Goal: Transaction & Acquisition: Purchase product/service

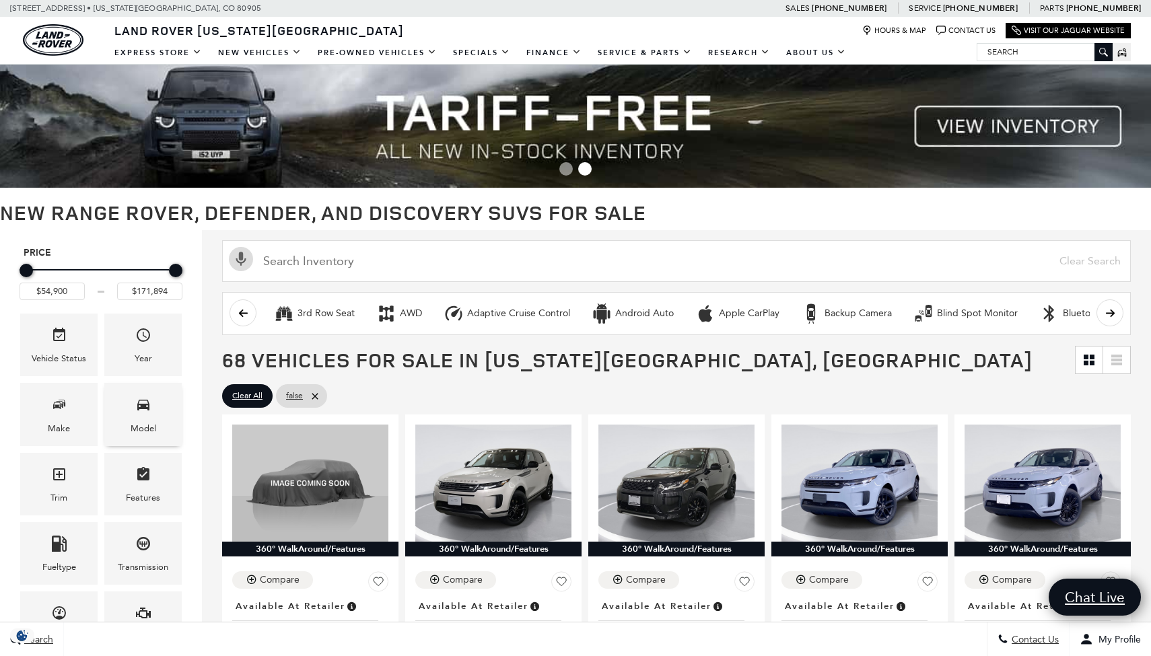
click at [127, 427] on div "Model" at bounding box center [142, 414] width 77 height 63
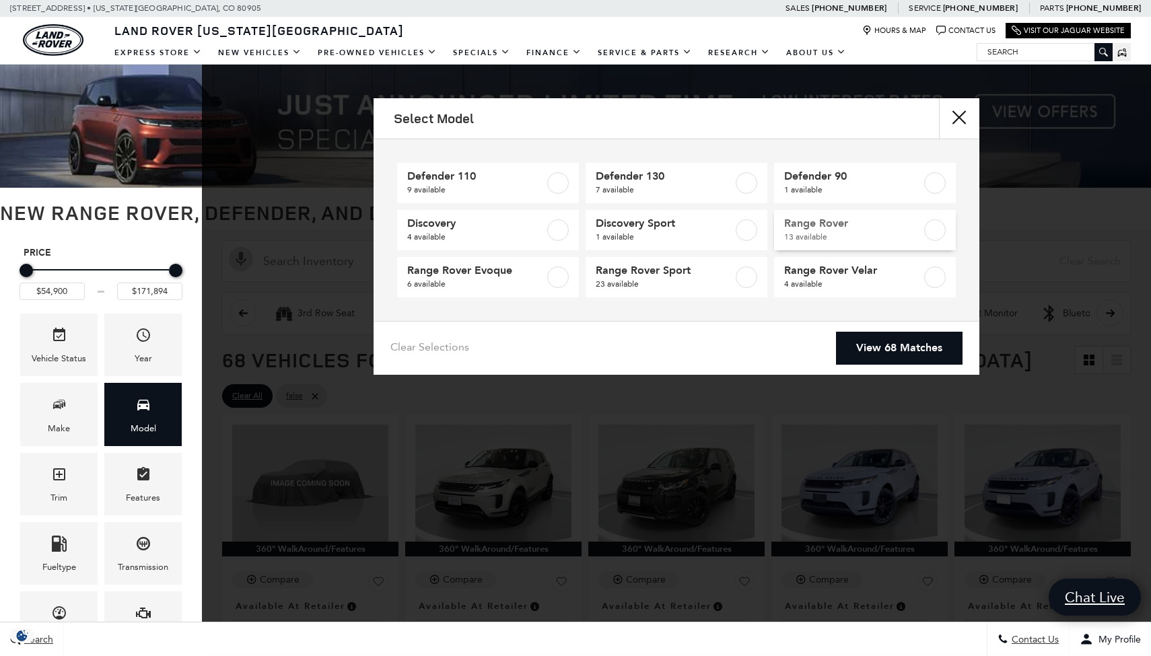
click at [928, 229] on label at bounding box center [935, 230] width 22 height 22
type input "$124,074"
type input "$161,034"
checkbox input "true"
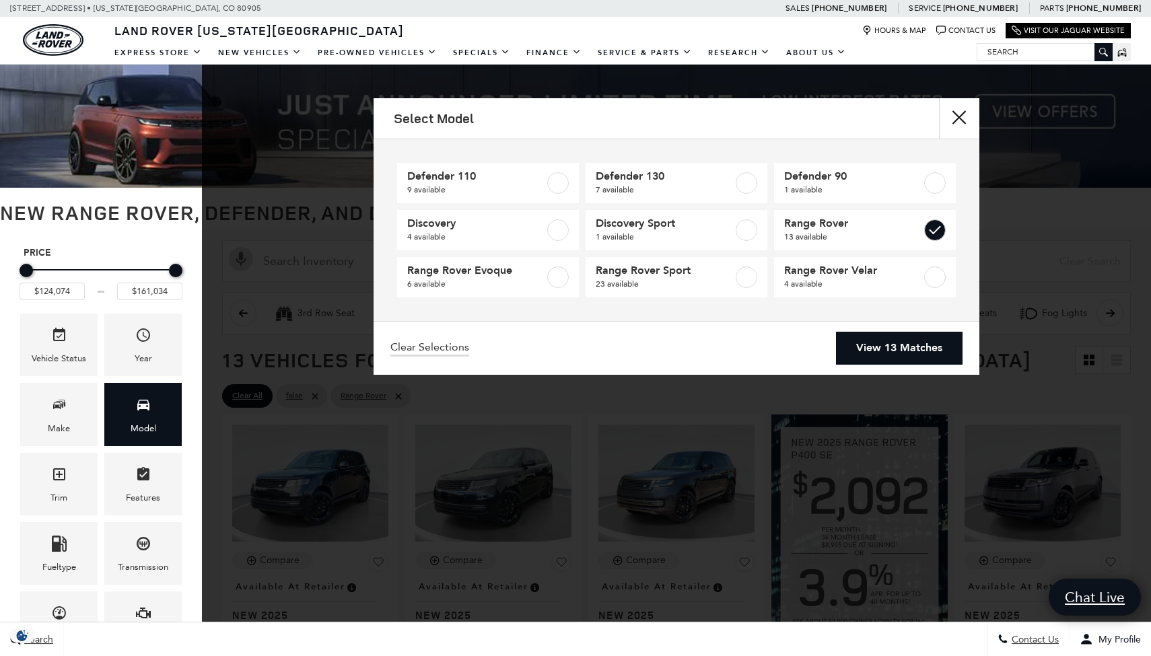
click at [856, 349] on link "View 13 Matches" at bounding box center [899, 348] width 127 height 33
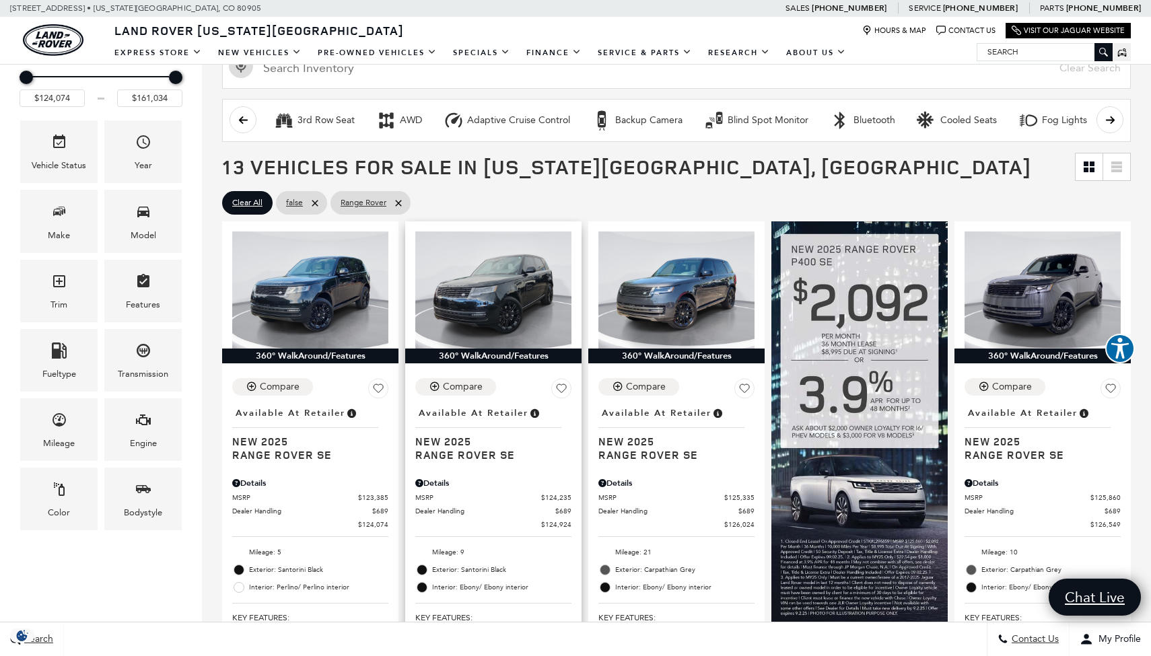
scroll to position [214, 0]
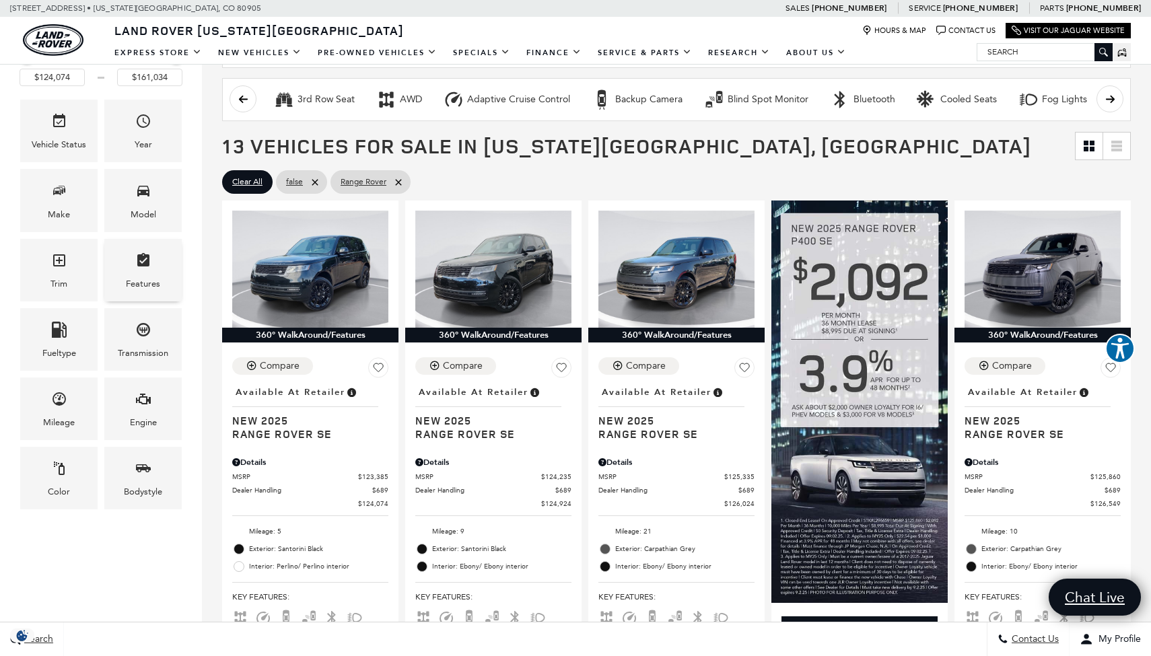
click at [137, 281] on div "Features" at bounding box center [143, 284] width 34 height 15
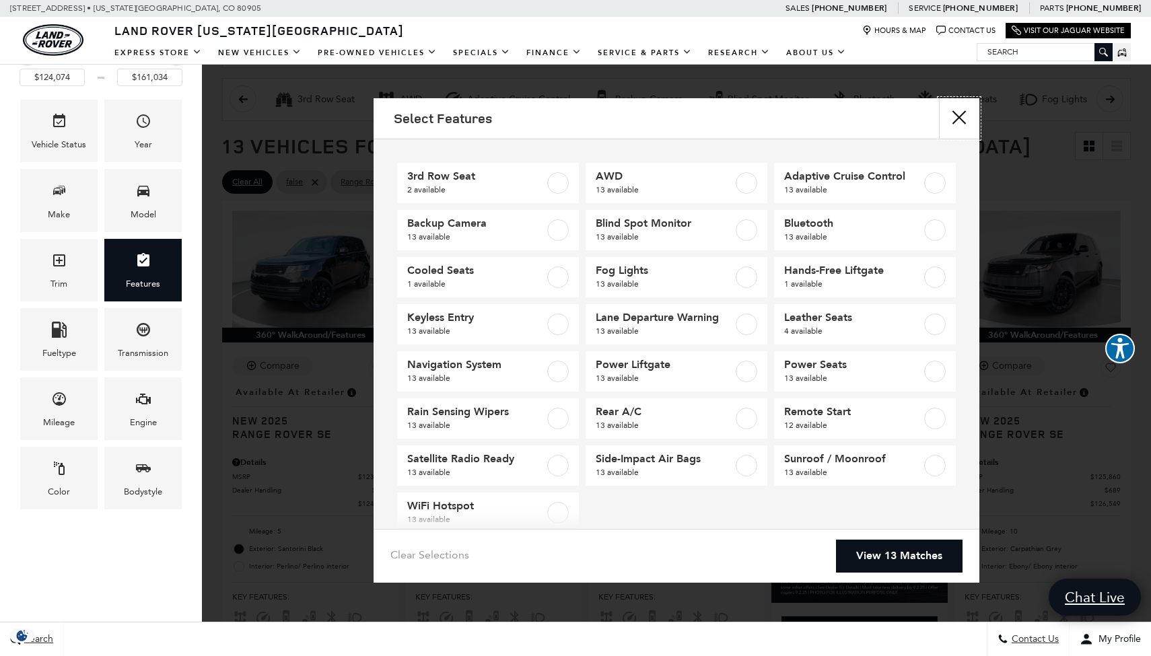
scroll to position [0, 0]
click at [955, 122] on button "Close" at bounding box center [959, 118] width 40 height 40
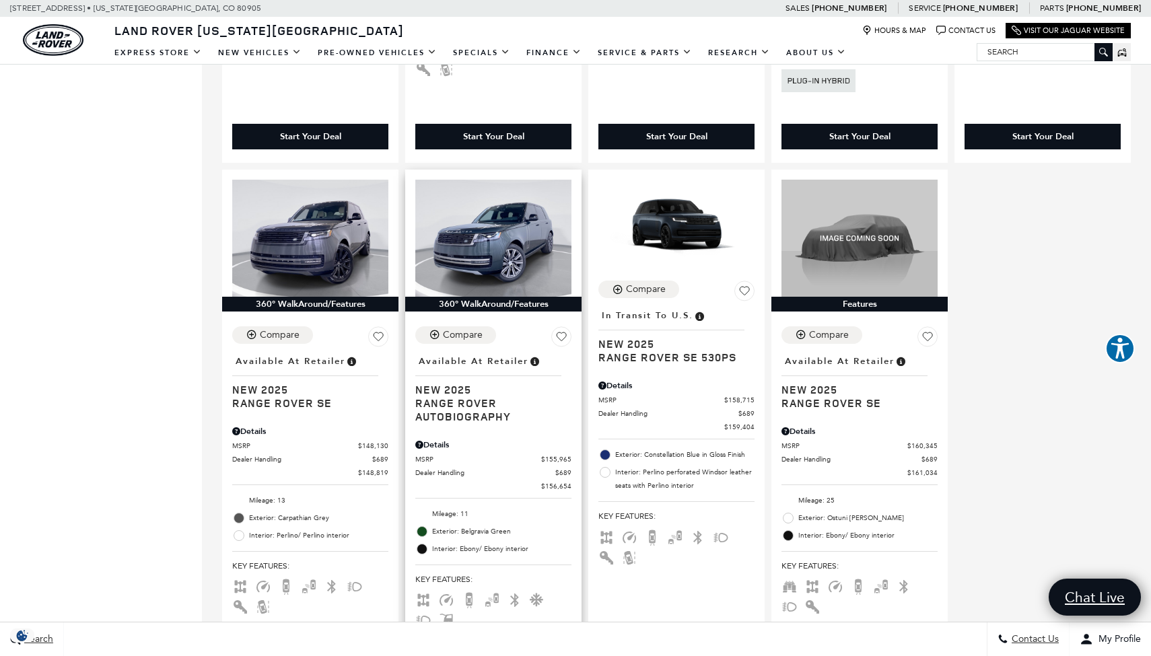
scroll to position [1319, 0]
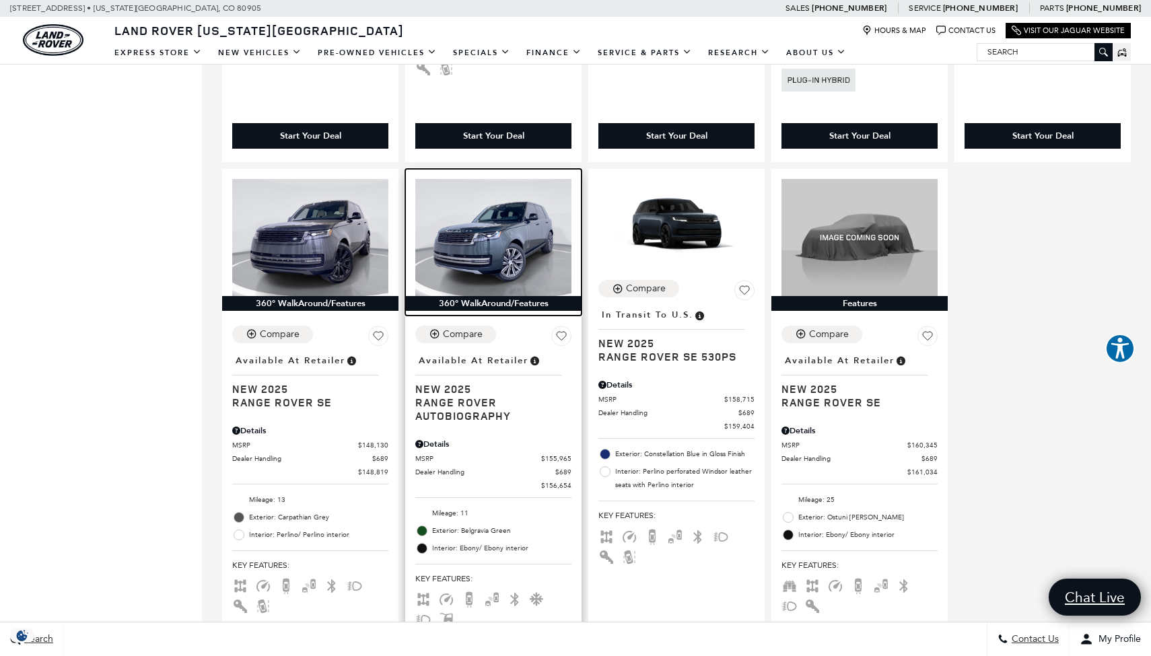
click at [526, 234] on img at bounding box center [493, 237] width 156 height 117
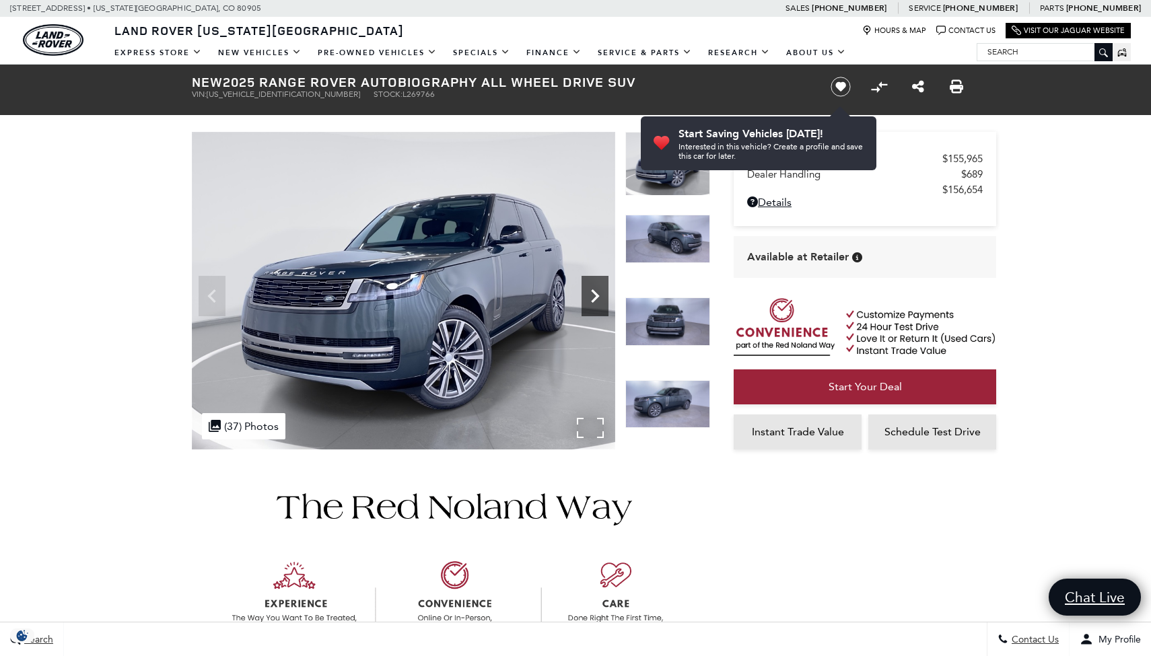
click at [596, 300] on icon "Next" at bounding box center [595, 296] width 27 height 27
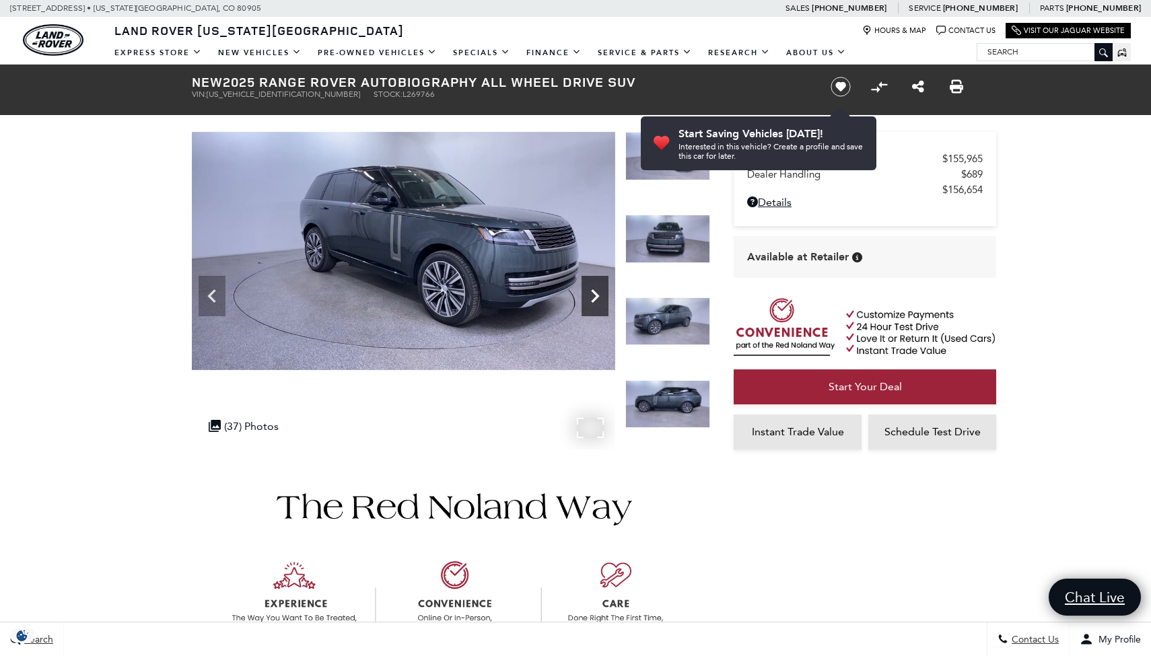
click at [596, 300] on icon "Next" at bounding box center [595, 296] width 27 height 27
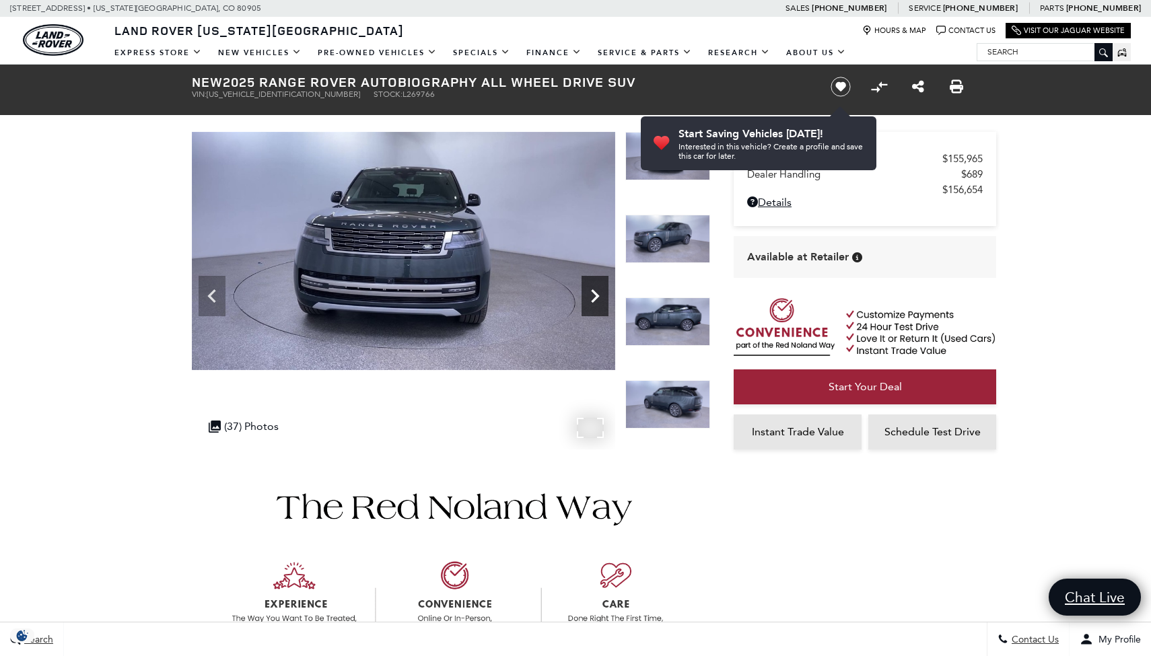
click at [596, 300] on icon "Next" at bounding box center [595, 296] width 27 height 27
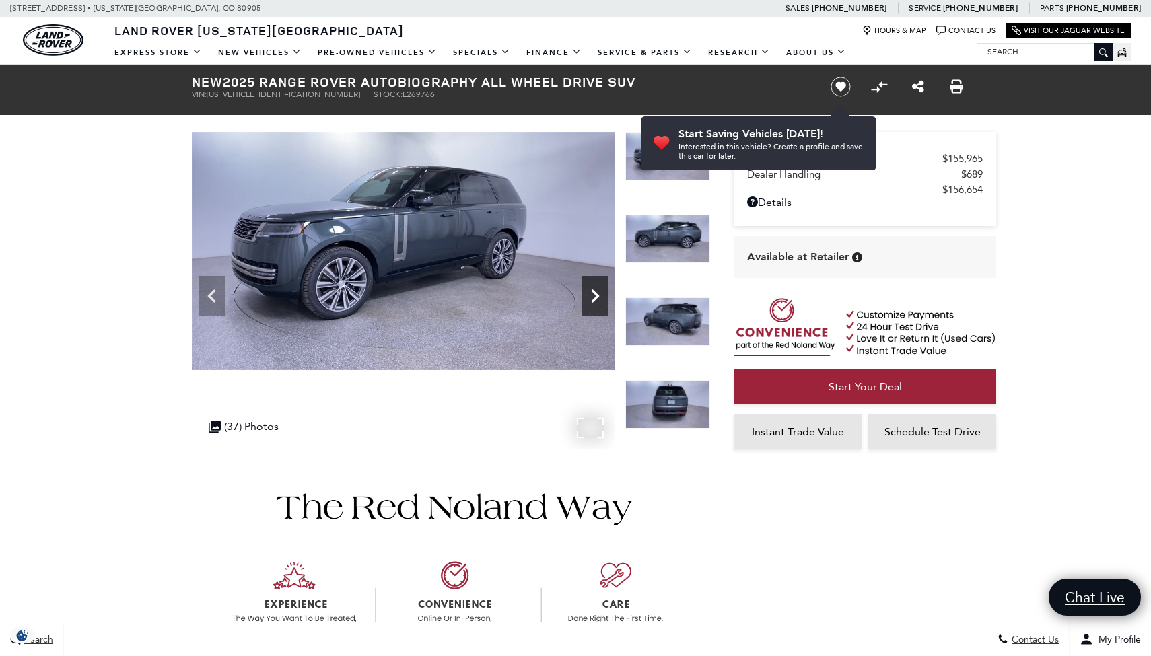
click at [596, 300] on icon "Next" at bounding box center [595, 296] width 27 height 27
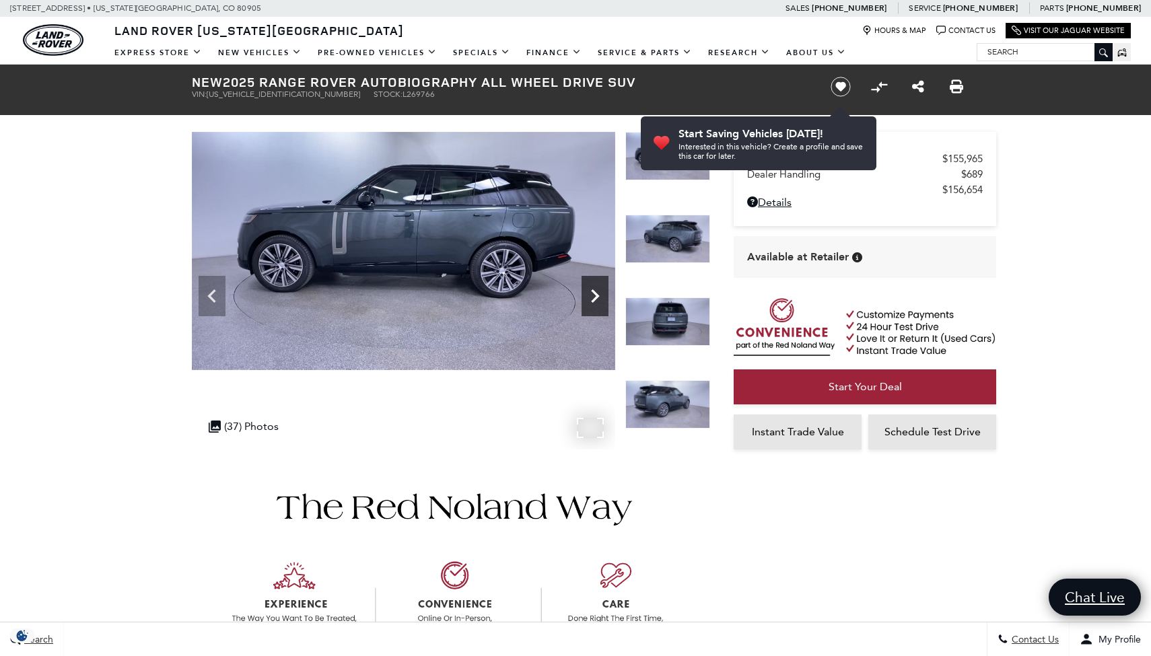
click at [596, 300] on icon "Next" at bounding box center [595, 296] width 27 height 27
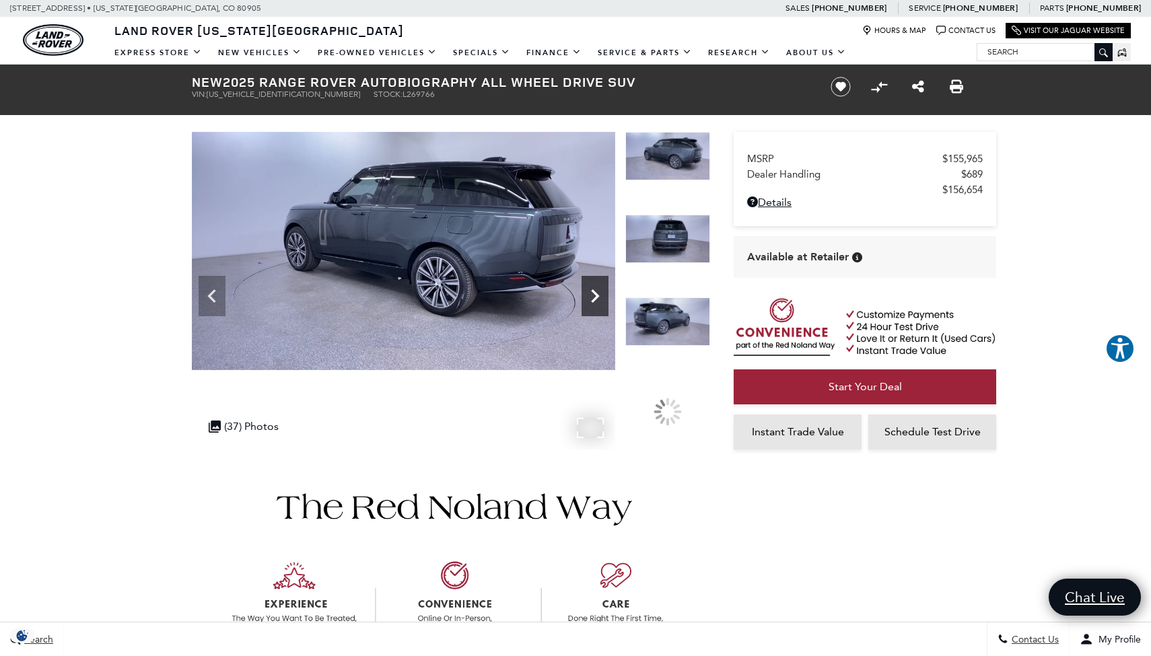
click at [596, 300] on icon "Next" at bounding box center [595, 296] width 27 height 27
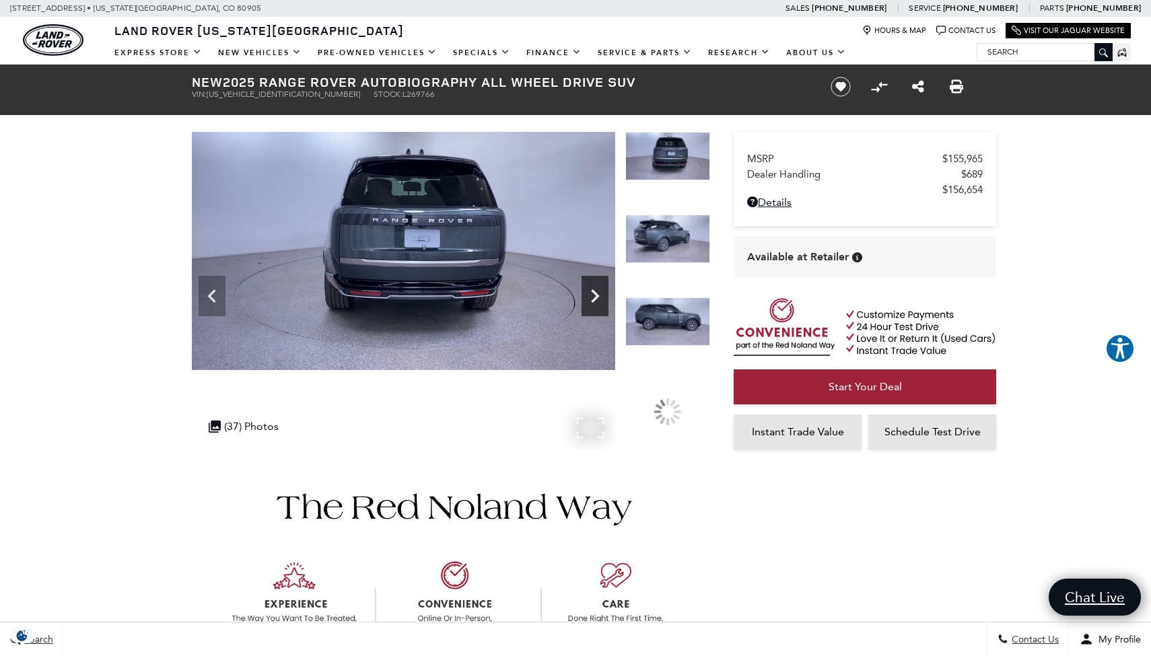
click at [596, 300] on icon "Next" at bounding box center [595, 296] width 27 height 27
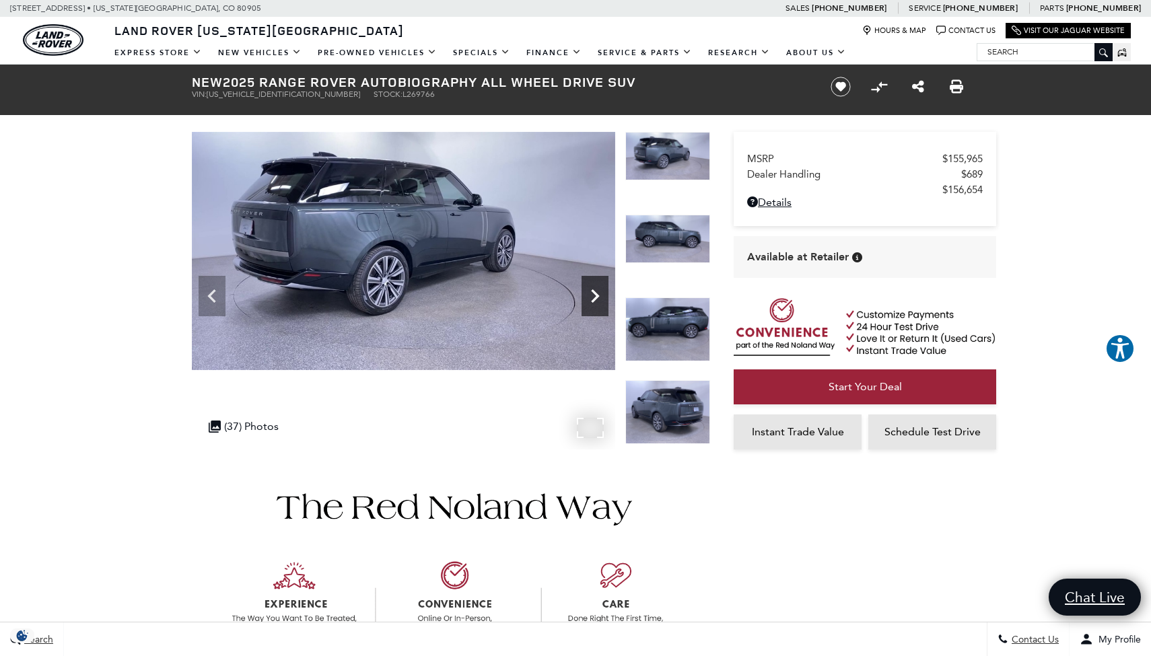
click at [596, 300] on icon "Next" at bounding box center [595, 296] width 27 height 27
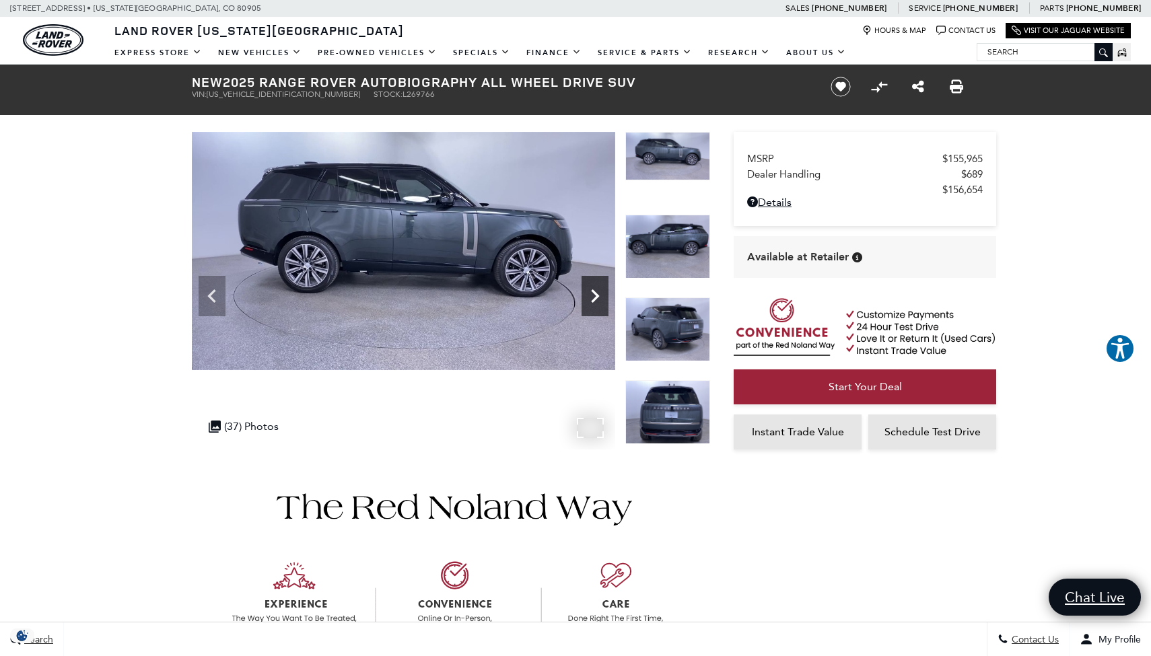
click at [596, 300] on icon "Next" at bounding box center [595, 296] width 27 height 27
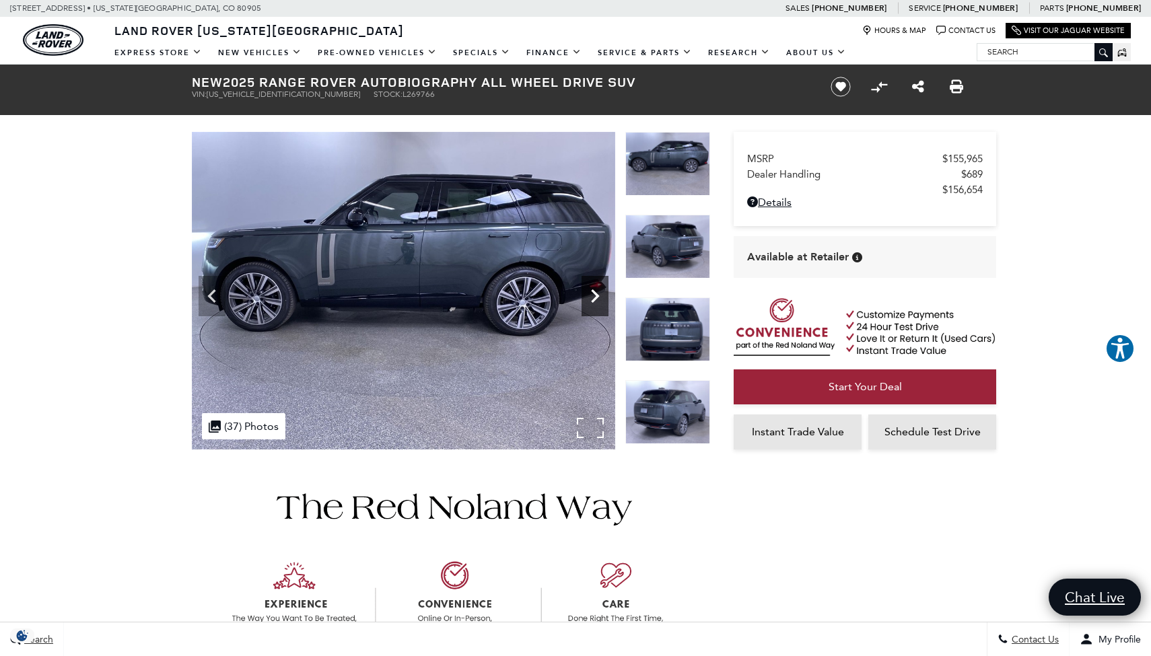
click at [596, 300] on icon "Next" at bounding box center [595, 296] width 27 height 27
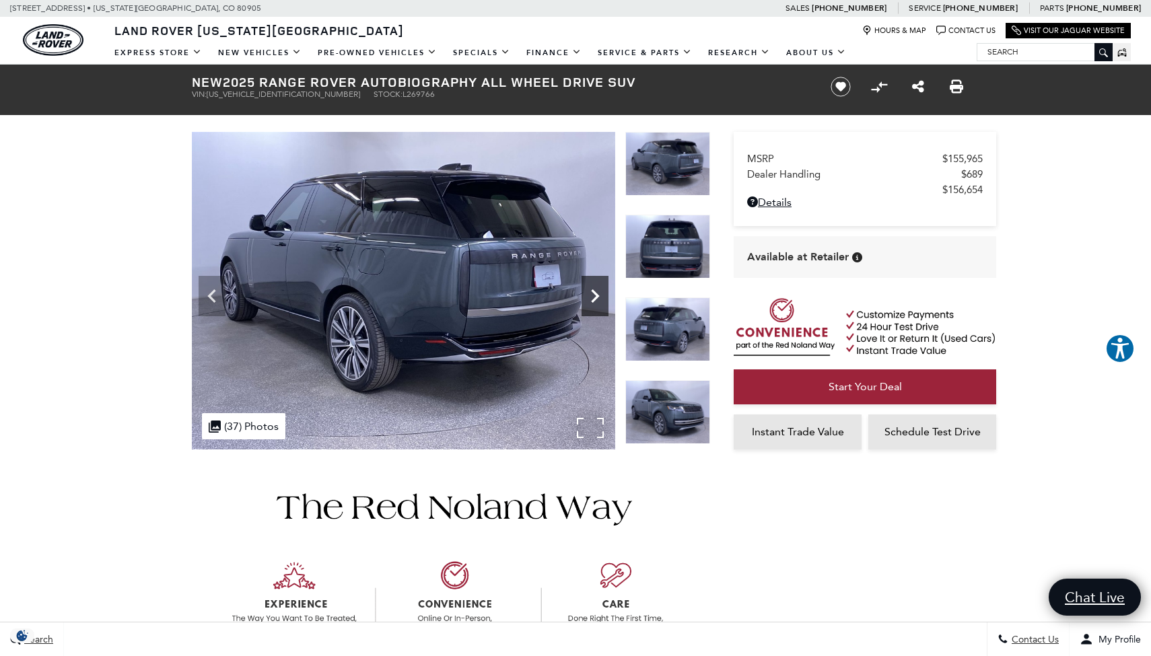
click at [596, 300] on icon "Next" at bounding box center [595, 296] width 27 height 27
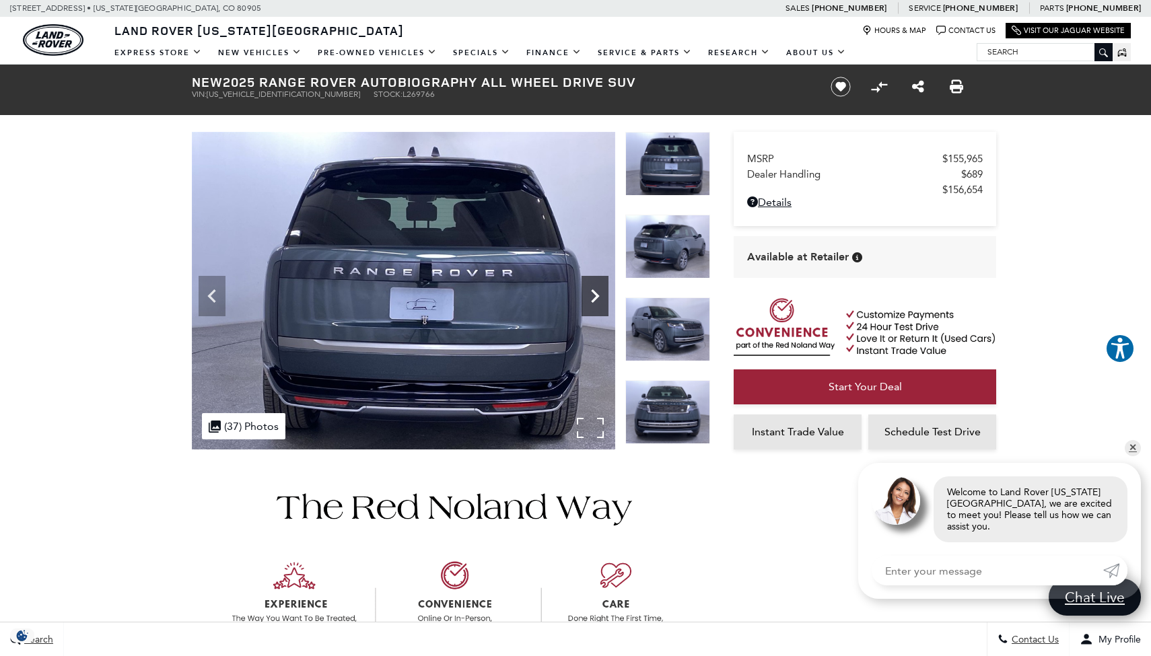
click at [596, 300] on icon "Next" at bounding box center [595, 296] width 27 height 27
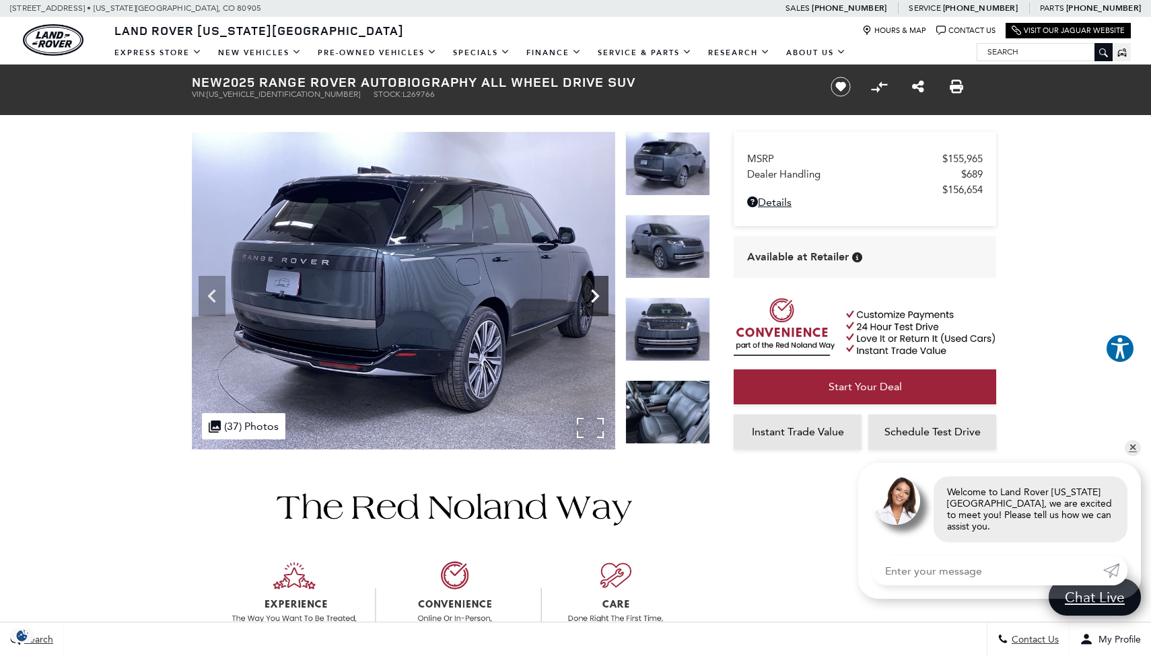
click at [596, 300] on icon "Next" at bounding box center [595, 296] width 27 height 27
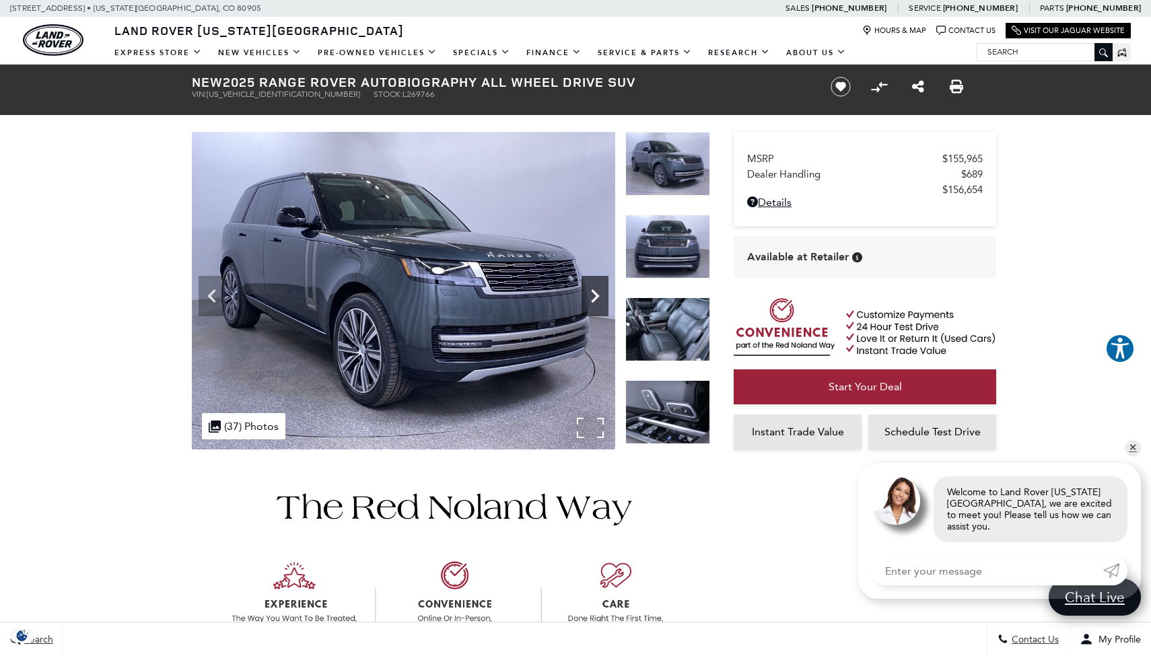
click at [596, 300] on icon "Next" at bounding box center [595, 296] width 27 height 27
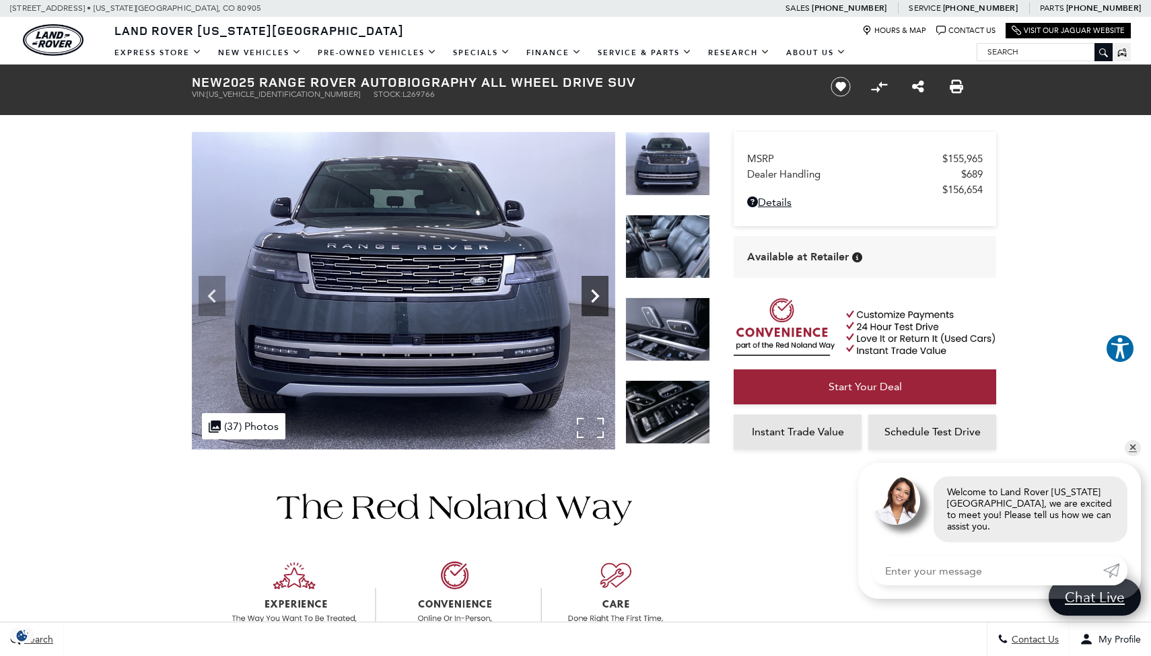
click at [596, 300] on icon "Next" at bounding box center [595, 296] width 27 height 27
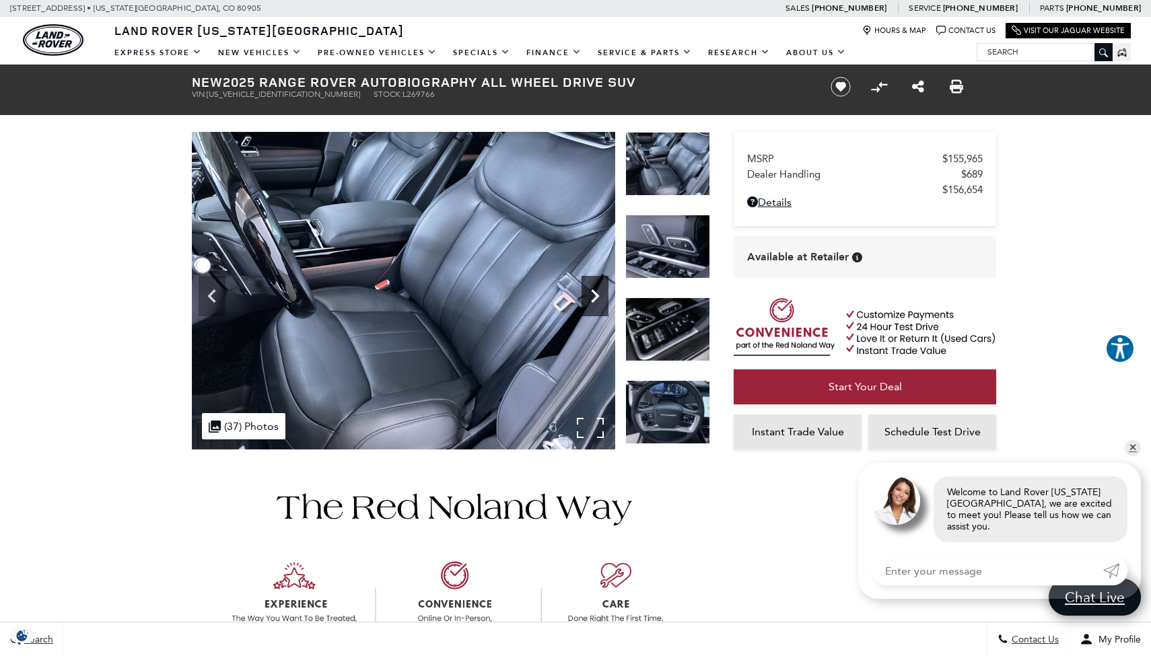
click at [596, 300] on icon "Next" at bounding box center [595, 296] width 27 height 27
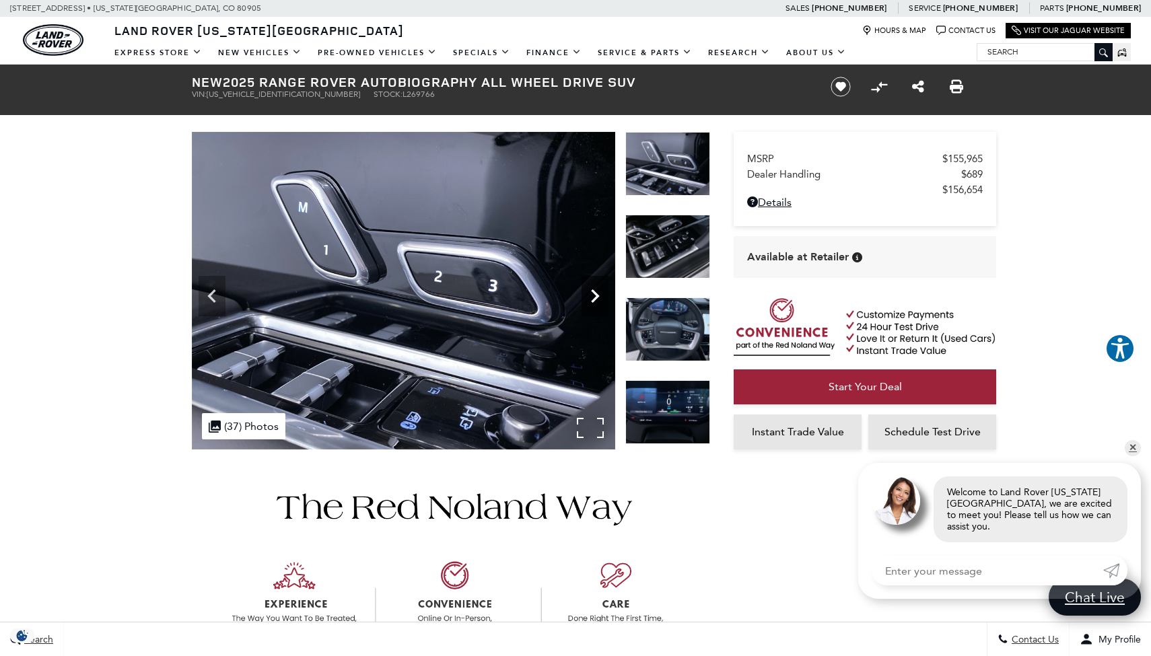
click at [596, 300] on icon "Next" at bounding box center [595, 296] width 27 height 27
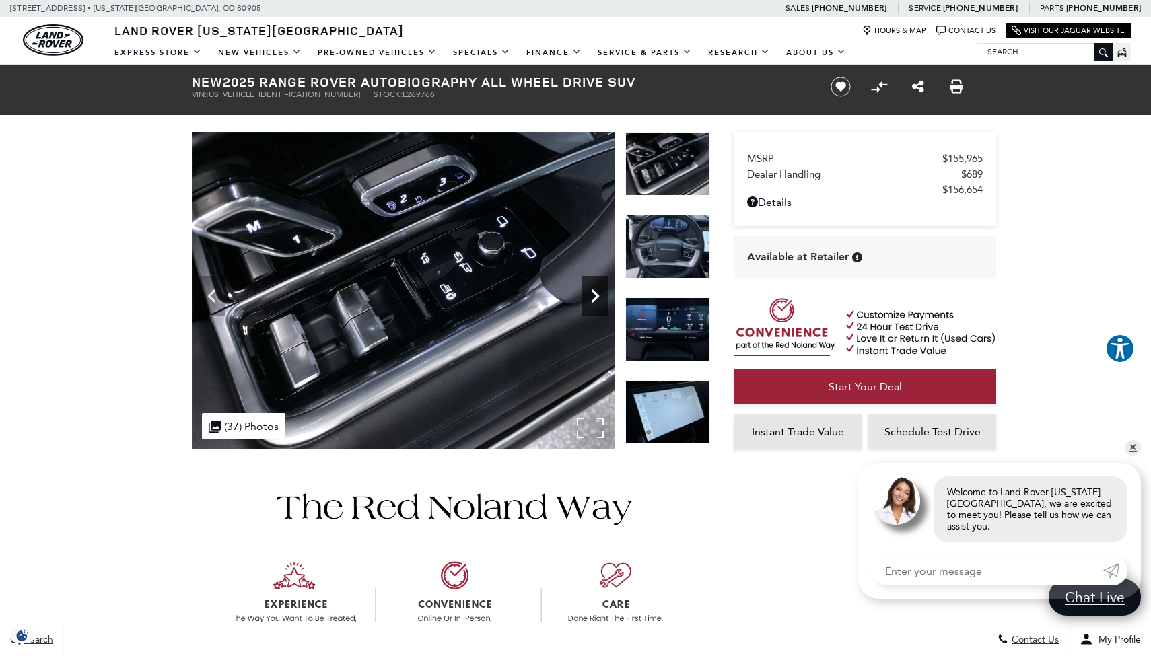
click at [596, 300] on icon "Next" at bounding box center [595, 296] width 27 height 27
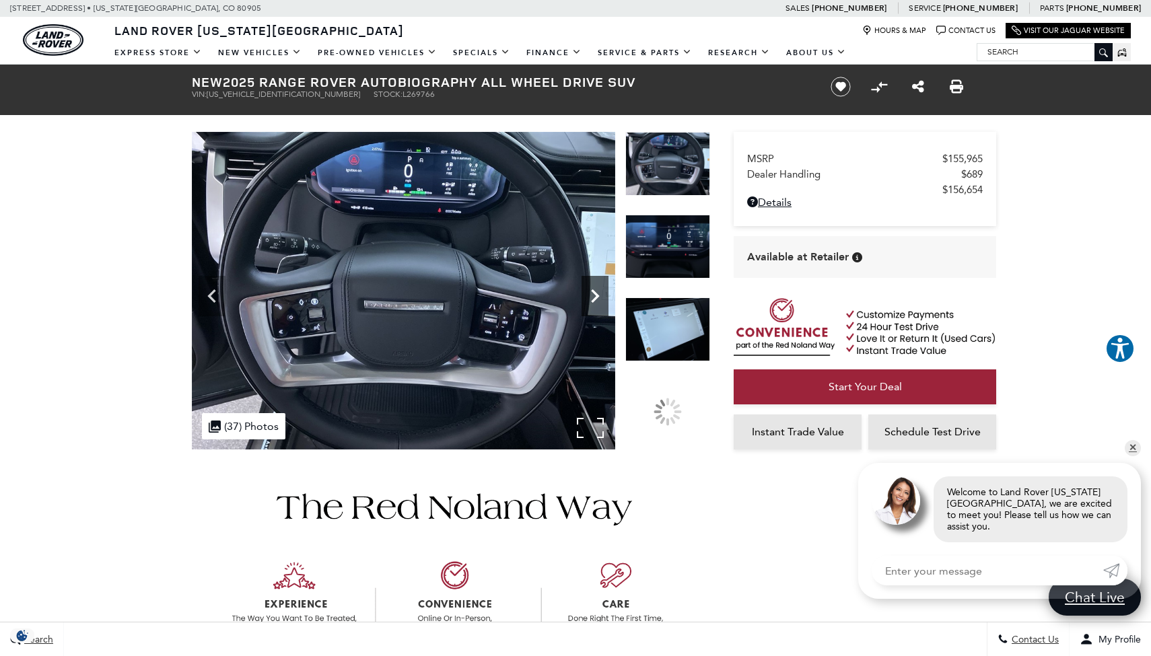
click at [596, 300] on icon "Next" at bounding box center [595, 296] width 27 height 27
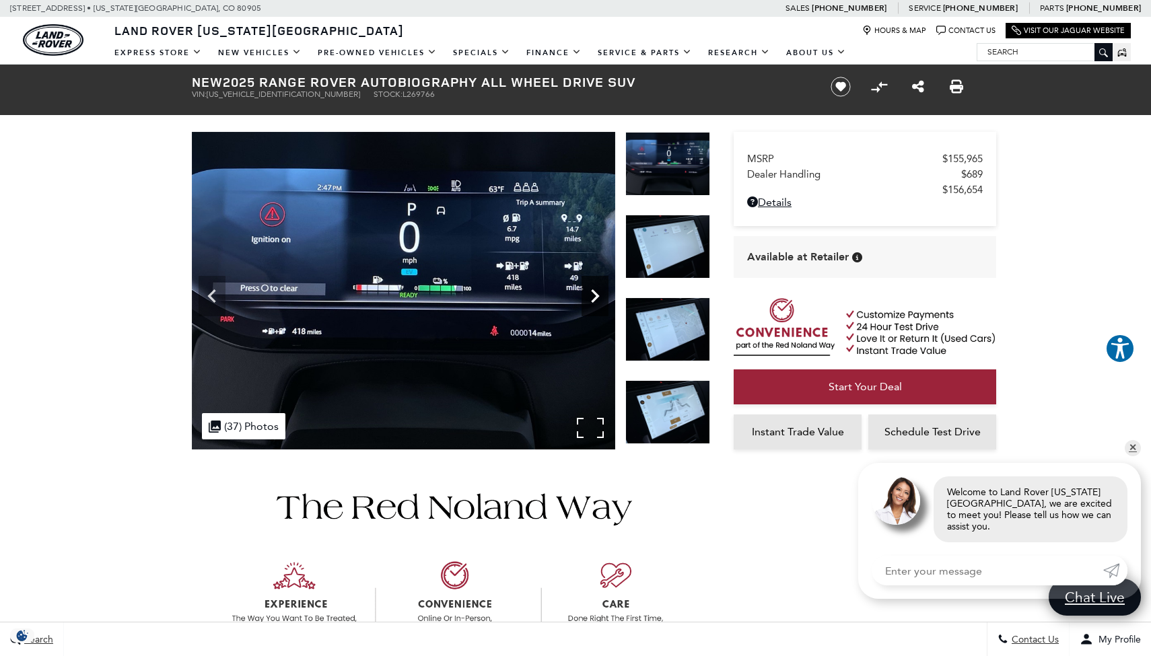
click at [596, 300] on icon "Next" at bounding box center [595, 296] width 27 height 27
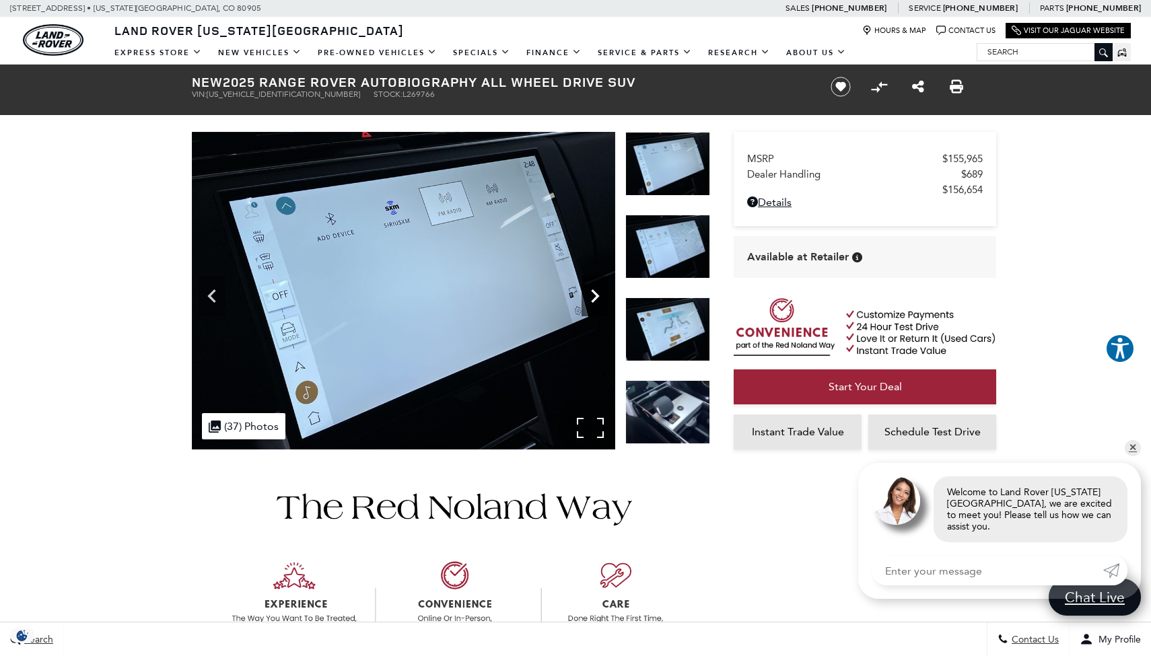
click at [596, 300] on icon "Next" at bounding box center [595, 296] width 27 height 27
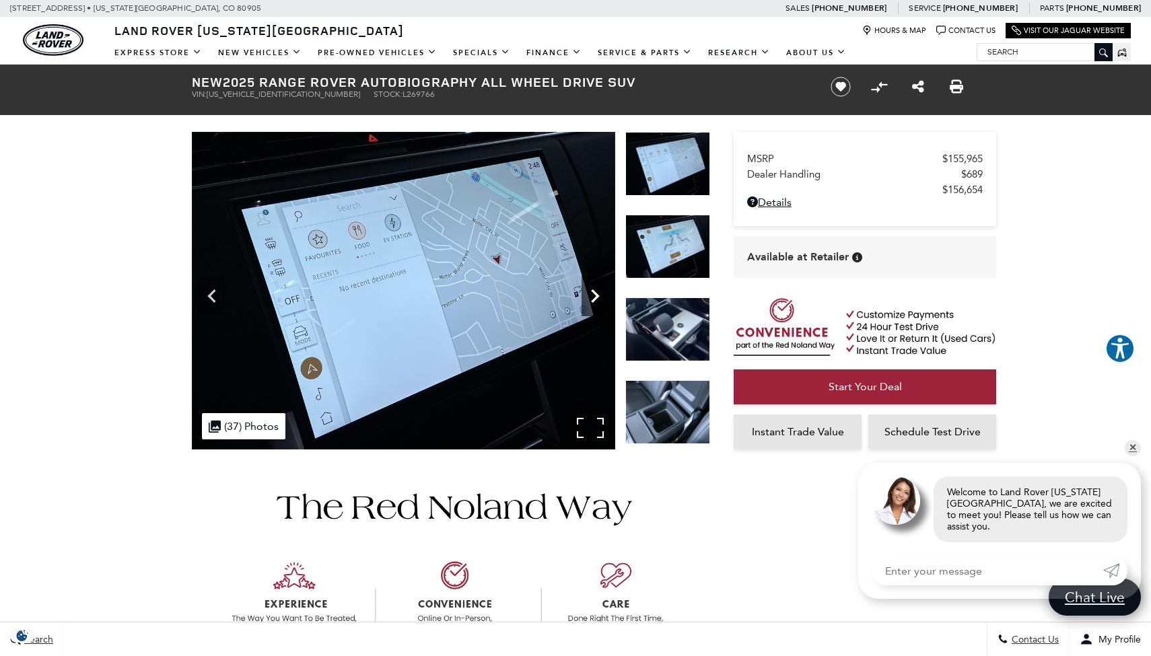
click at [596, 300] on icon "Next" at bounding box center [595, 296] width 27 height 27
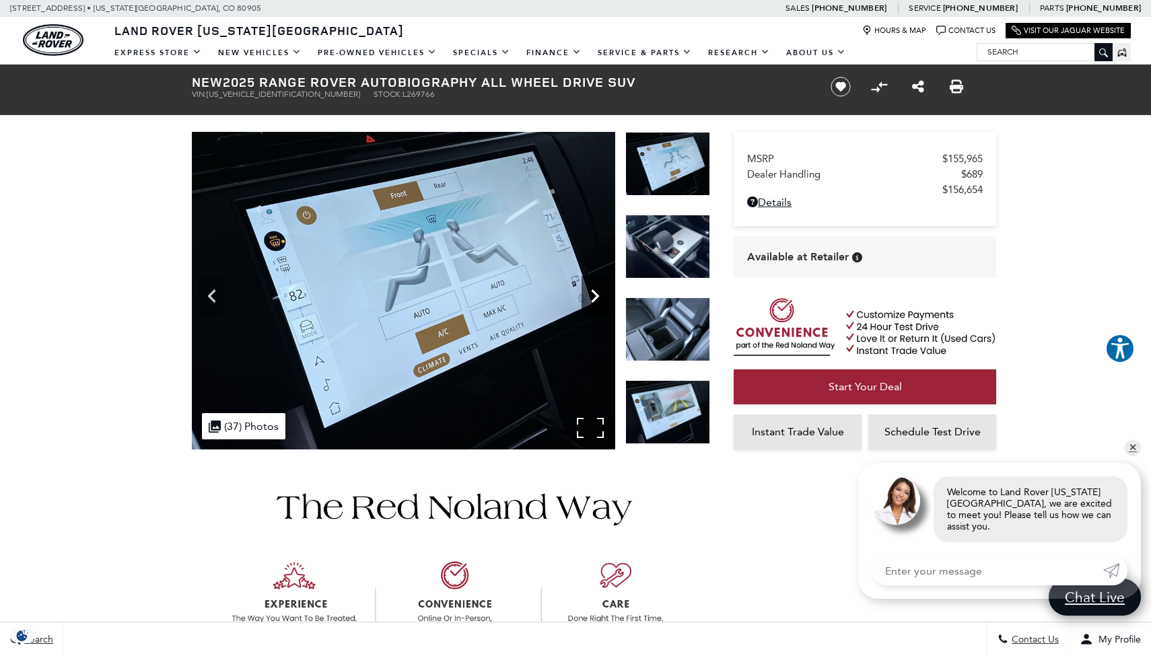
click at [596, 300] on icon "Next" at bounding box center [595, 296] width 27 height 27
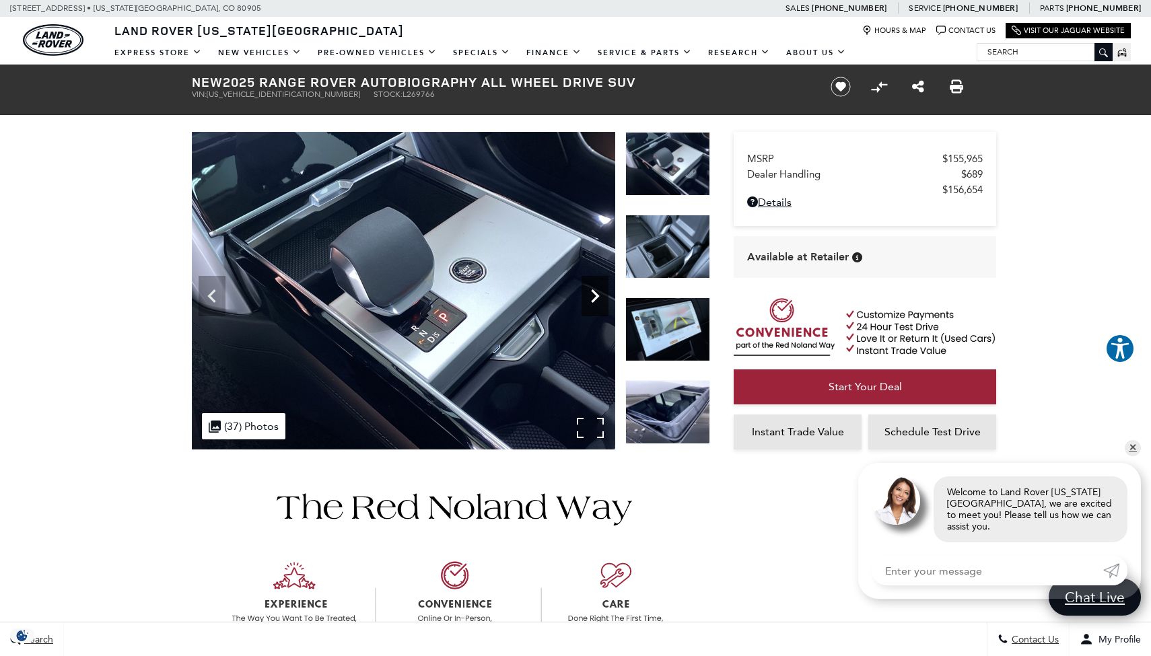
click at [596, 301] on icon "Next" at bounding box center [595, 296] width 27 height 27
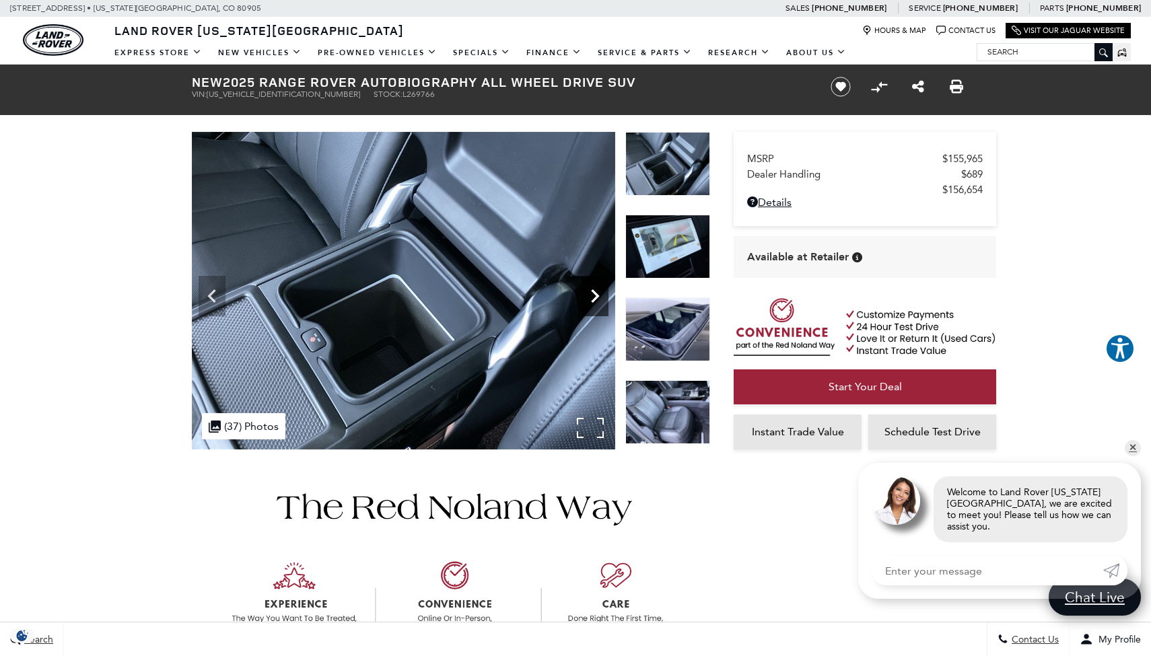
click at [596, 301] on icon "Next" at bounding box center [595, 296] width 27 height 27
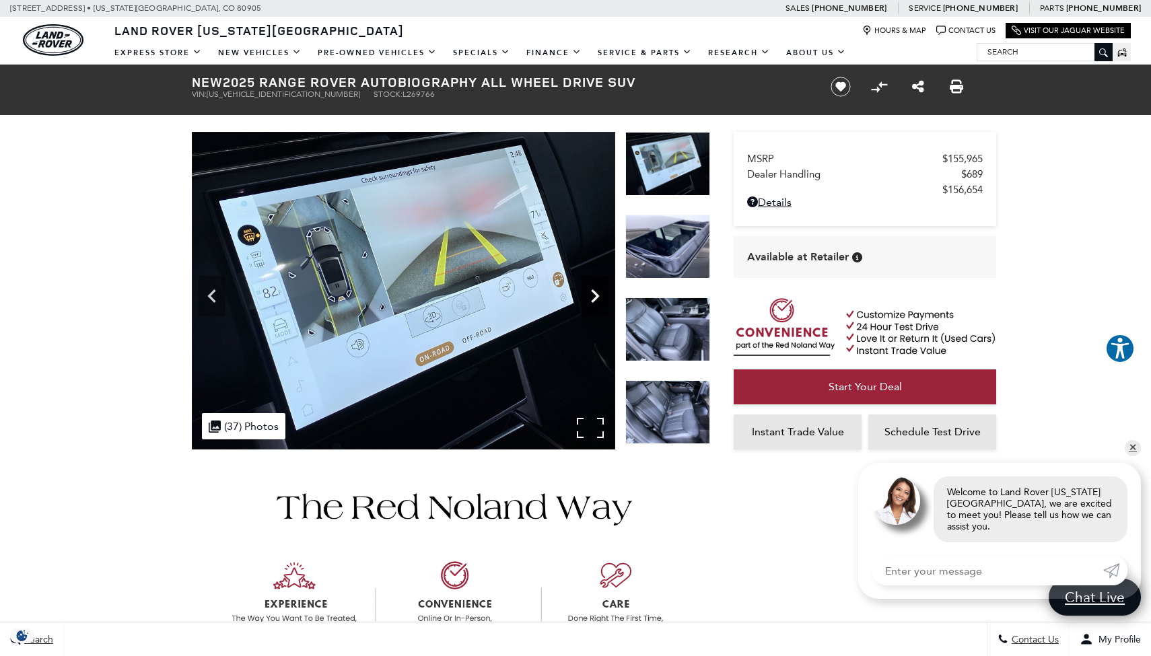
click at [595, 301] on icon "Next" at bounding box center [595, 296] width 27 height 27
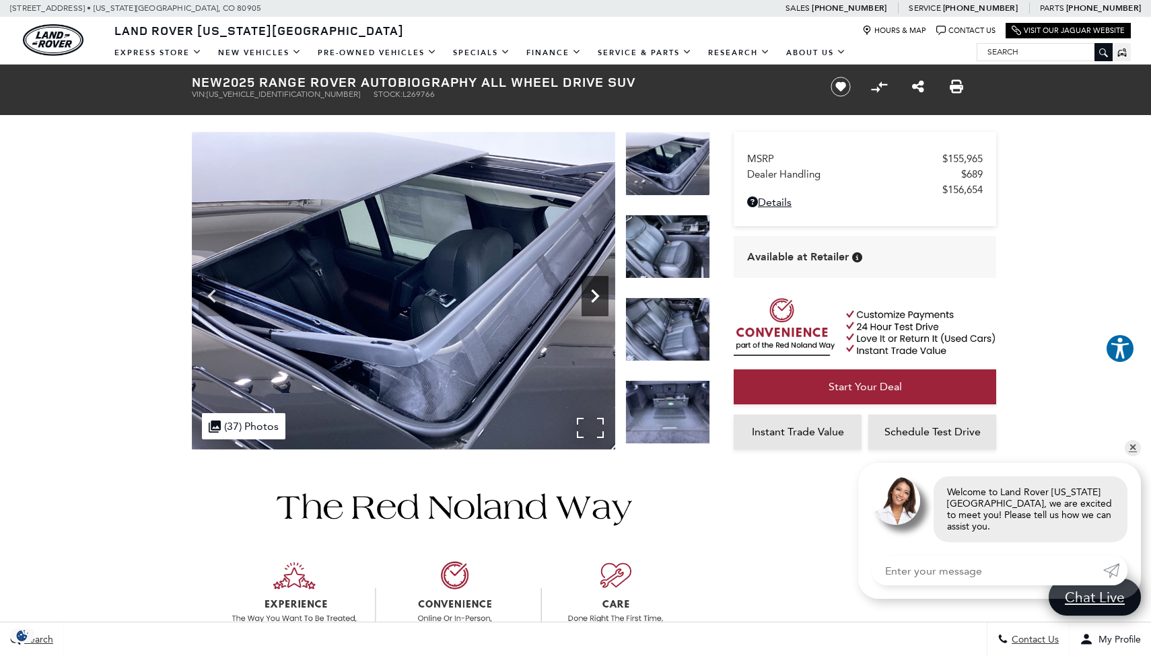
click at [595, 300] on icon "Next" at bounding box center [595, 295] width 8 height 13
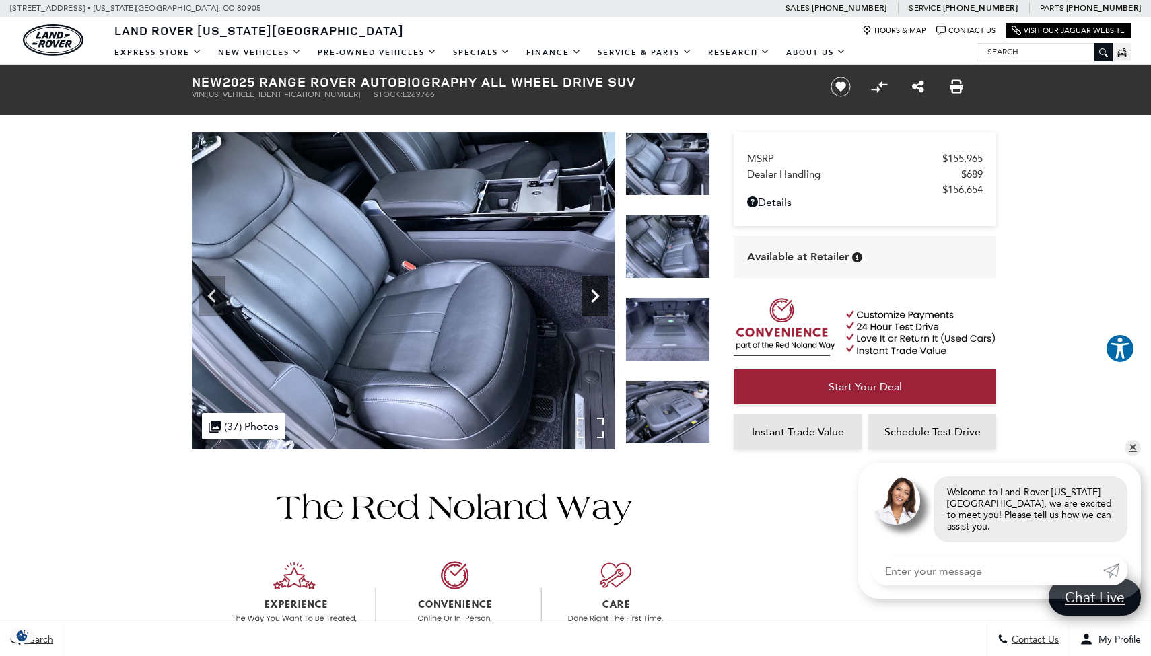
click at [595, 300] on icon "Next" at bounding box center [595, 295] width 8 height 13
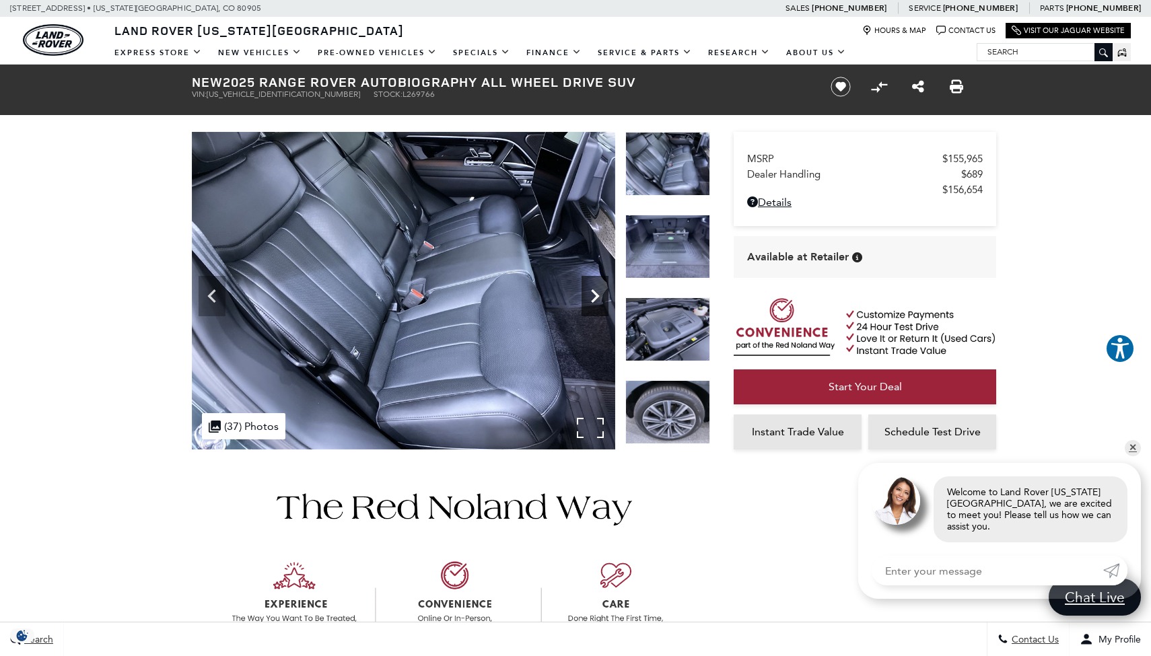
click at [595, 300] on icon "Next" at bounding box center [595, 295] width 8 height 13
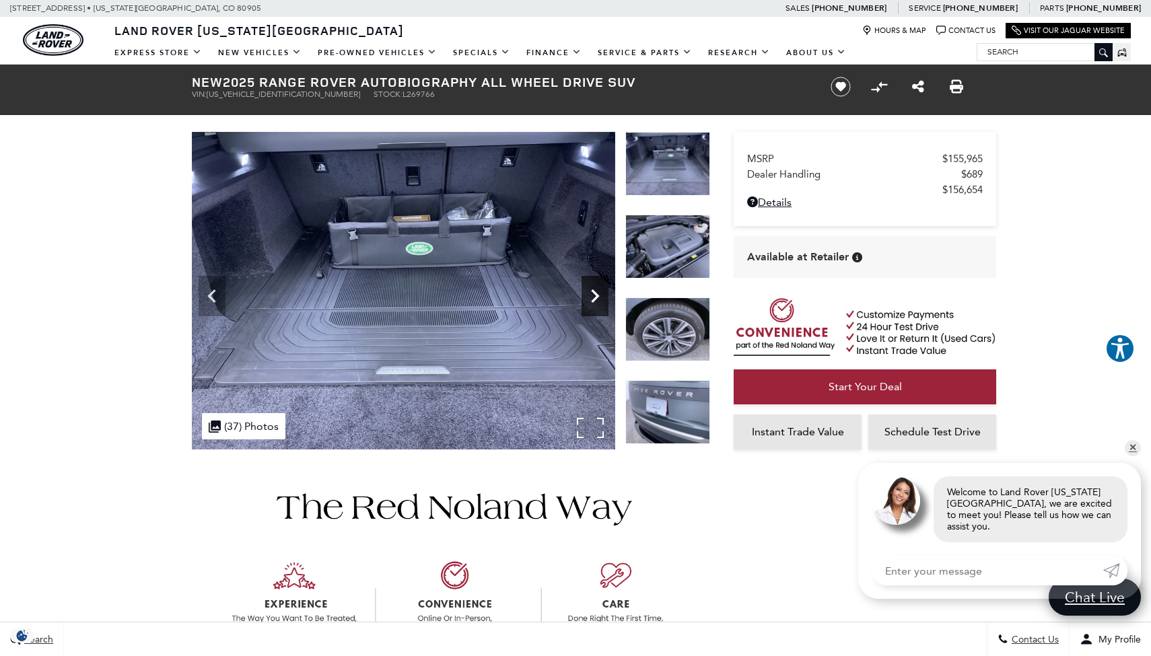
click at [595, 300] on icon "Next" at bounding box center [595, 295] width 8 height 13
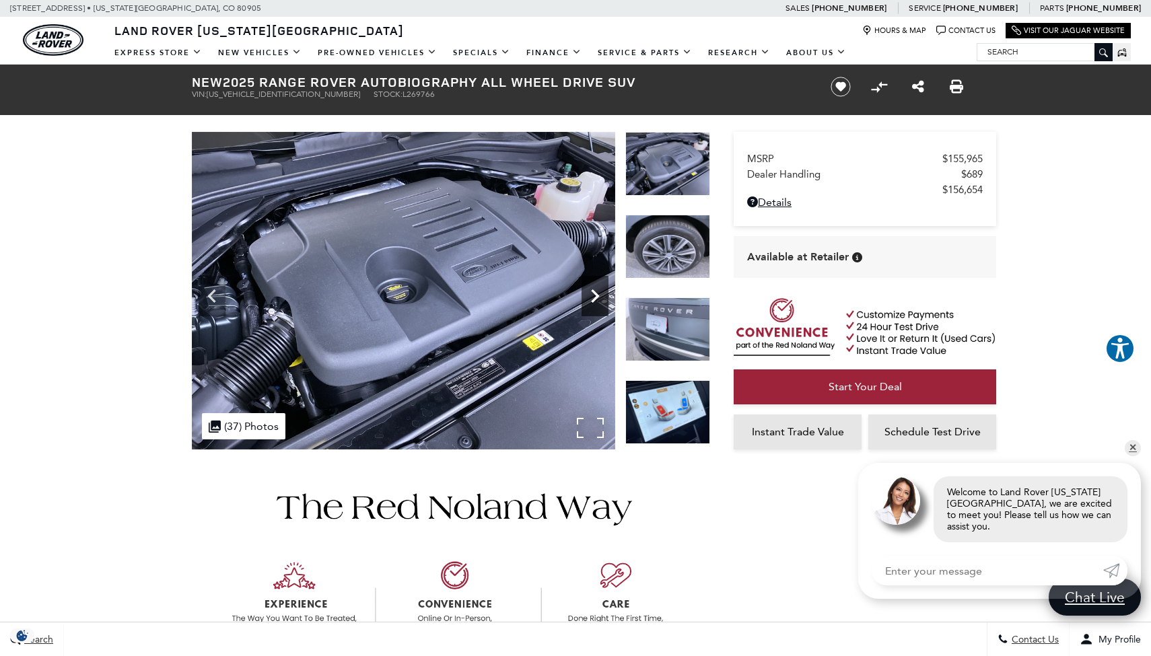
click at [595, 300] on icon "Next" at bounding box center [595, 295] width 8 height 13
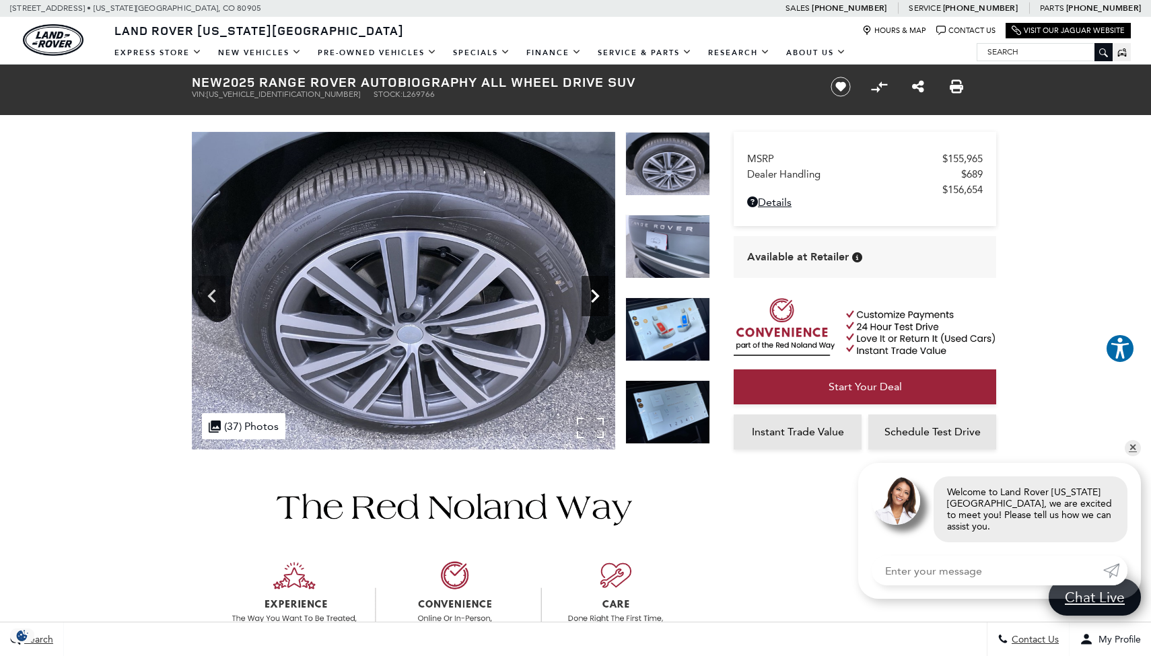
click at [595, 300] on icon "Next" at bounding box center [595, 295] width 8 height 13
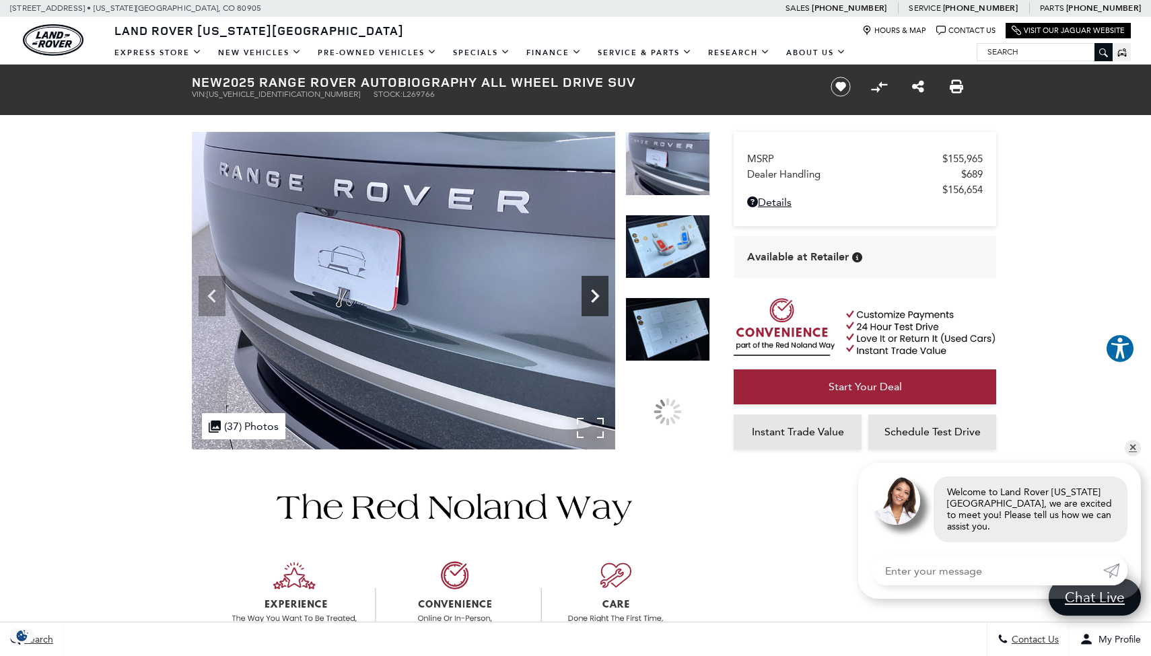
click at [595, 300] on icon "Next" at bounding box center [595, 295] width 8 height 13
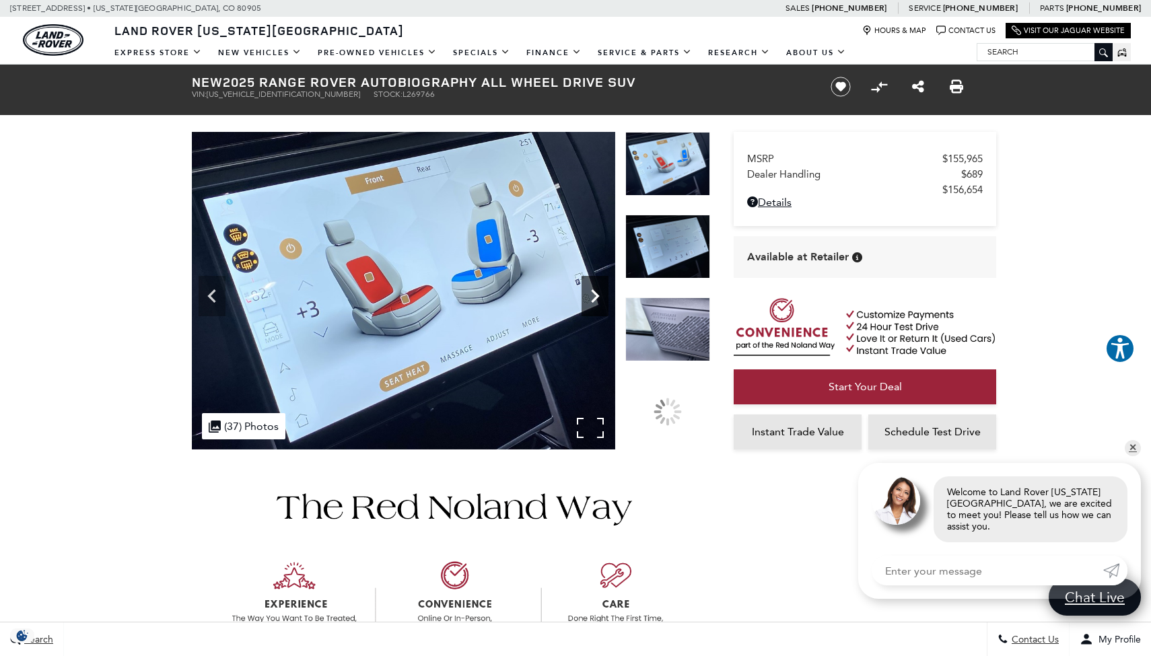
click at [595, 300] on icon "Next" at bounding box center [595, 295] width 8 height 13
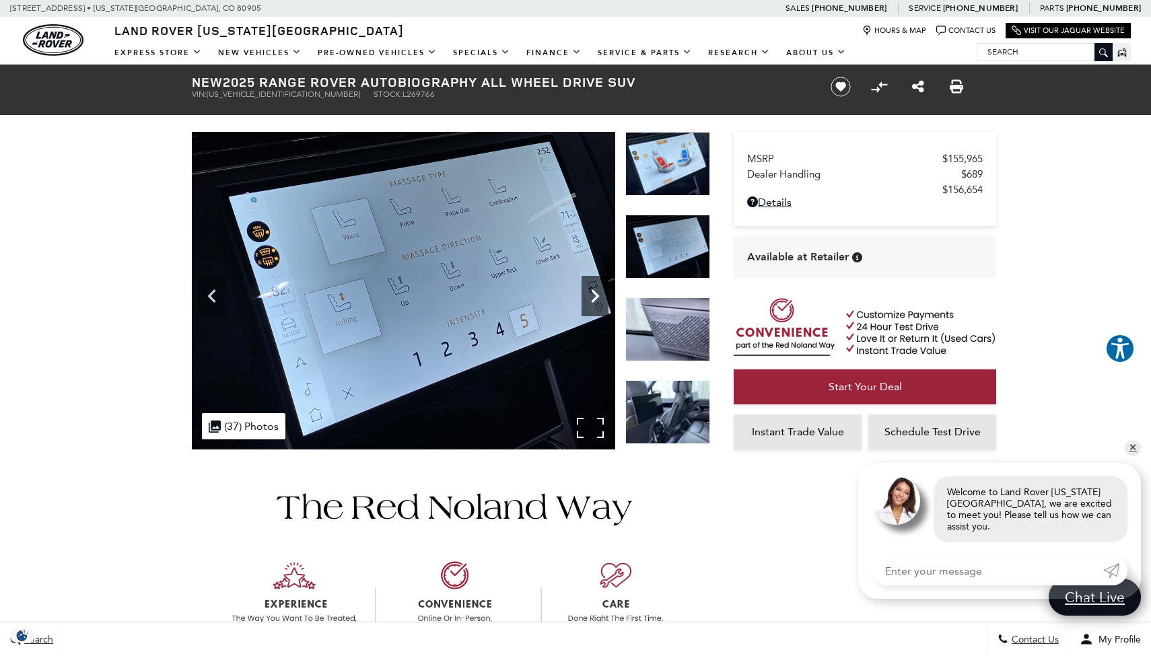
click at [595, 300] on icon "Next" at bounding box center [595, 295] width 8 height 13
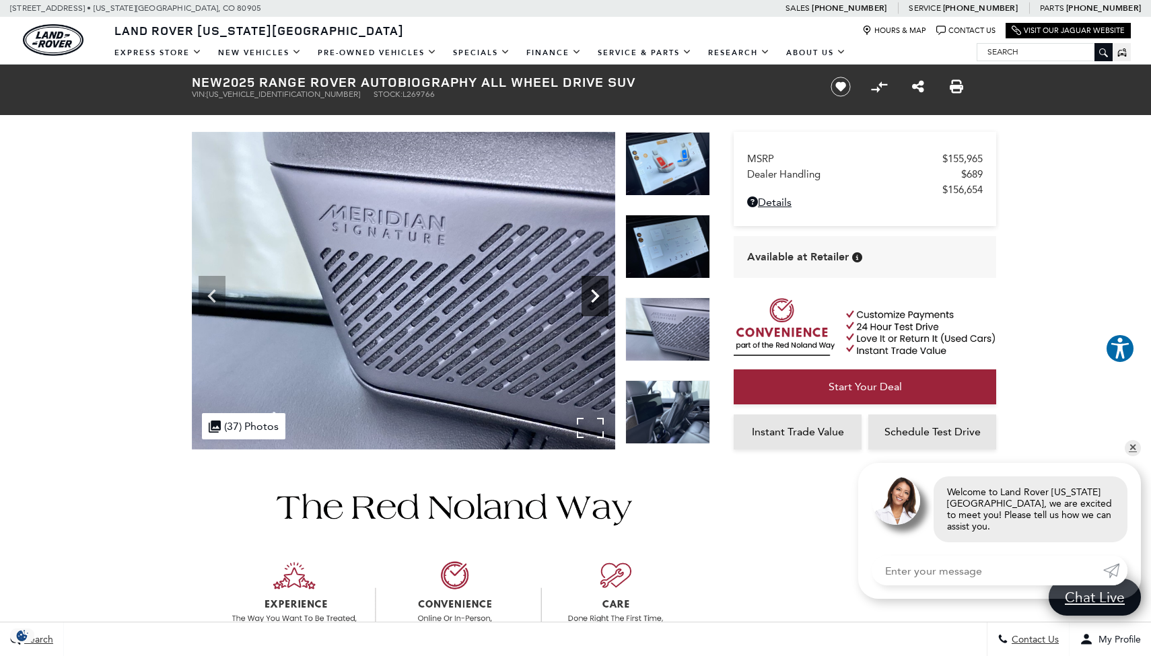
click at [595, 300] on icon "Next" at bounding box center [595, 295] width 8 height 13
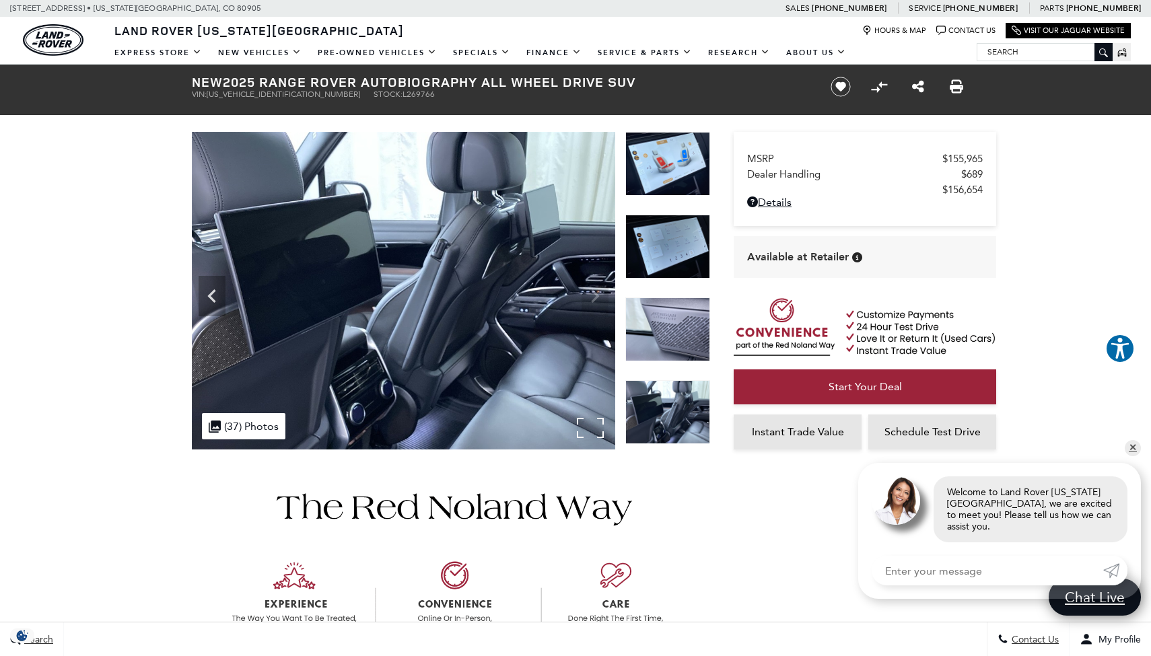
click at [594, 299] on img at bounding box center [403, 291] width 423 height 318
